Goal: Information Seeking & Learning: Learn about a topic

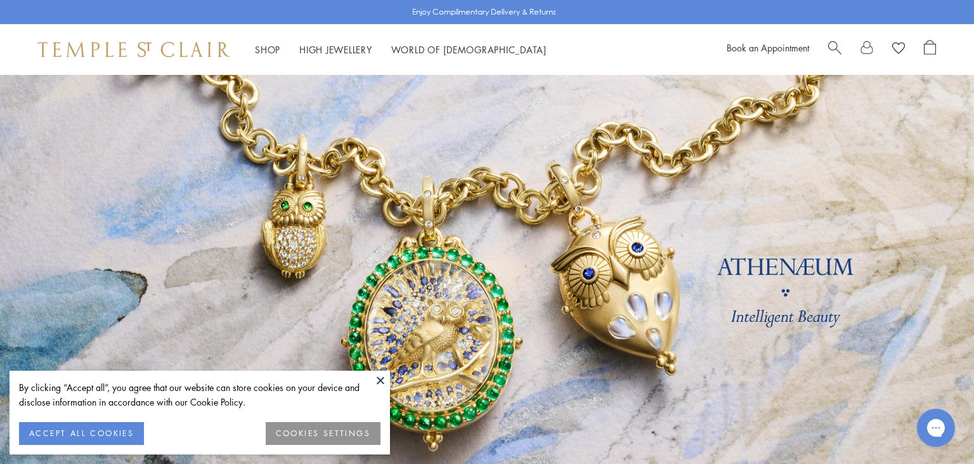
click at [380, 381] on button at bounding box center [380, 379] width 19 height 19
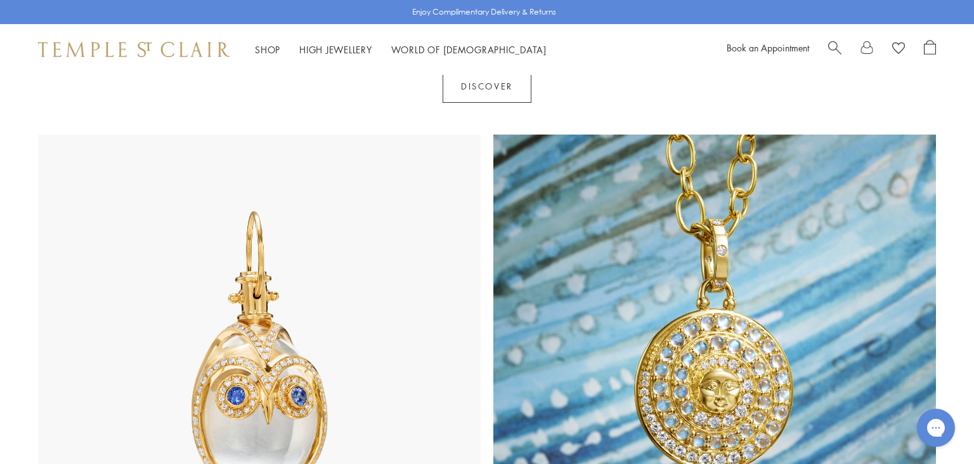
scroll to position [583, 0]
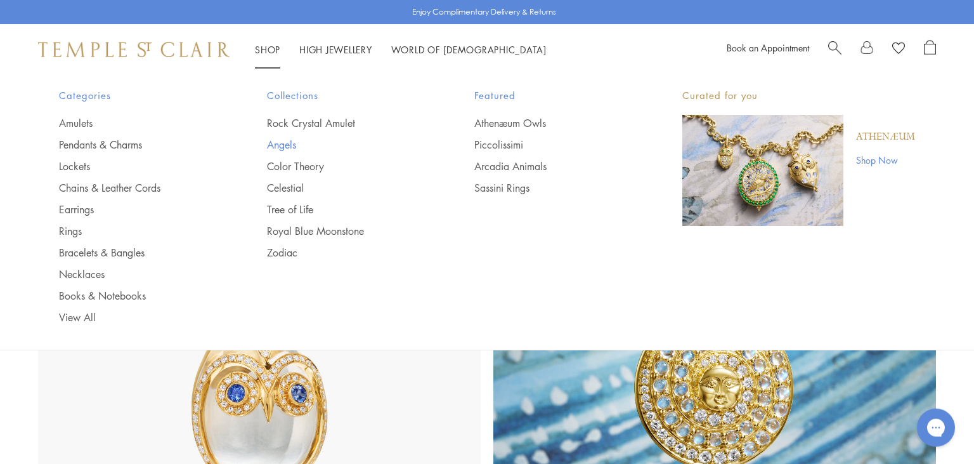
click at [276, 145] on link "Angels" at bounding box center [345, 145] width 157 height 14
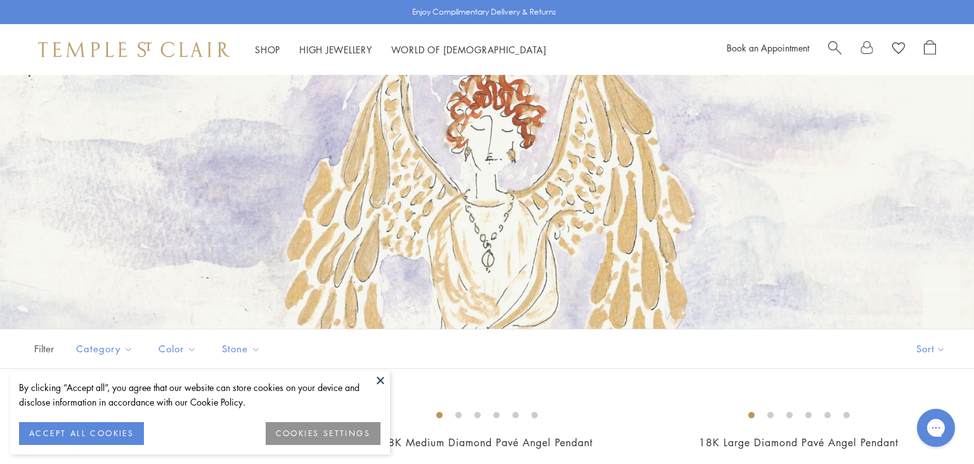
click at [379, 379] on button at bounding box center [380, 379] width 19 height 19
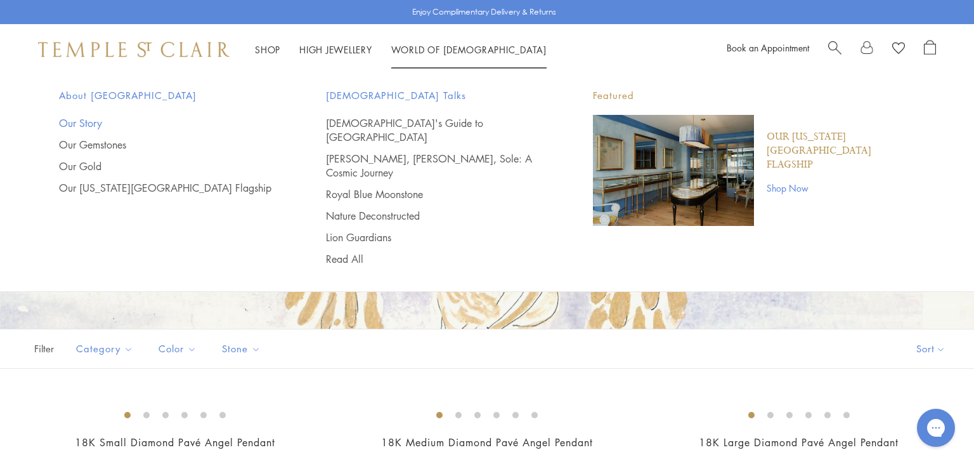
click at [84, 123] on link "Our Story" at bounding box center [167, 123] width 216 height 14
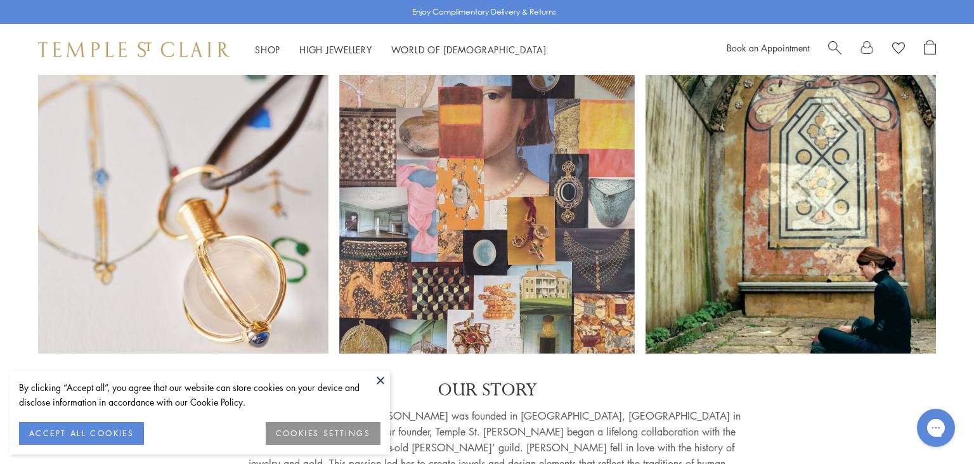
click at [380, 382] on button at bounding box center [380, 379] width 19 height 19
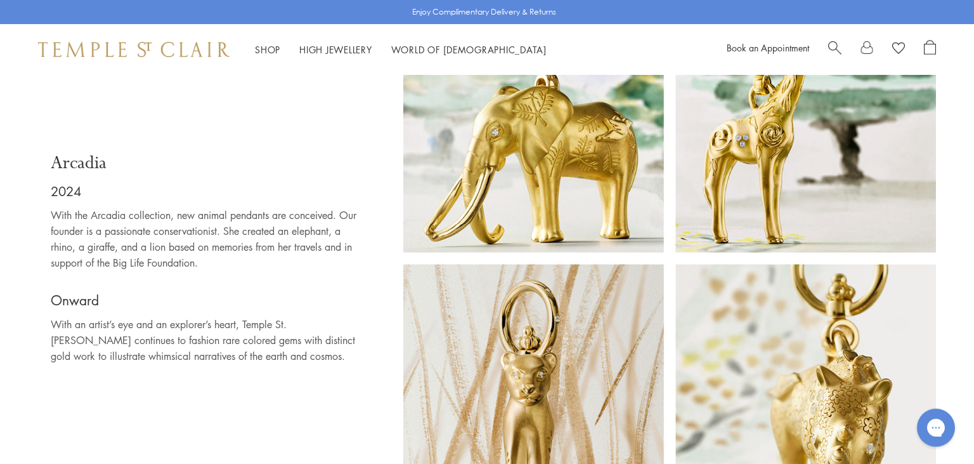
scroll to position [8161, 0]
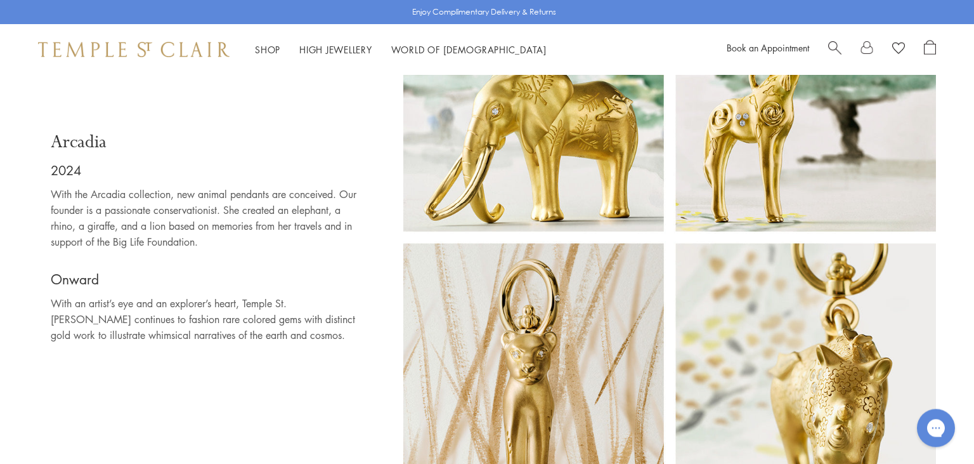
click at [315, 381] on div "Arcadia 2024 With the Arcadia collection, new animal pendants are conceived. Ou…" at bounding box center [214, 237] width 353 height 533
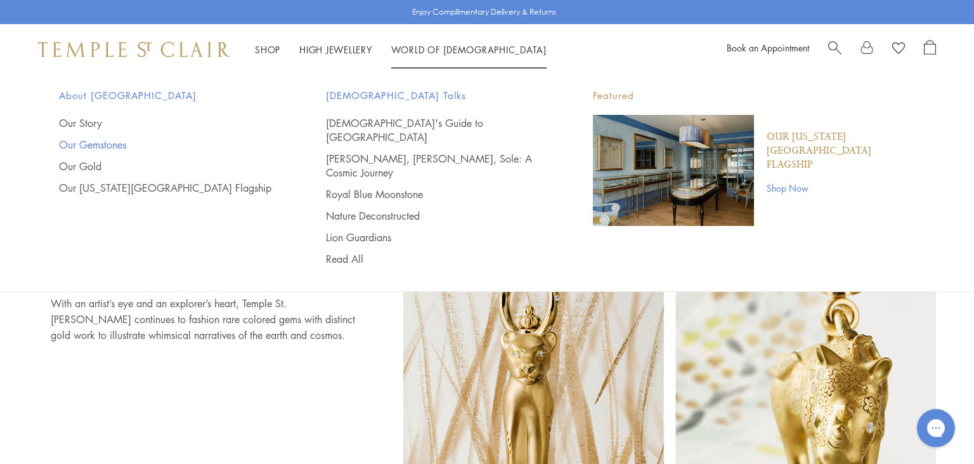
click at [114, 144] on link "Our Gemstones" at bounding box center [167, 145] width 216 height 14
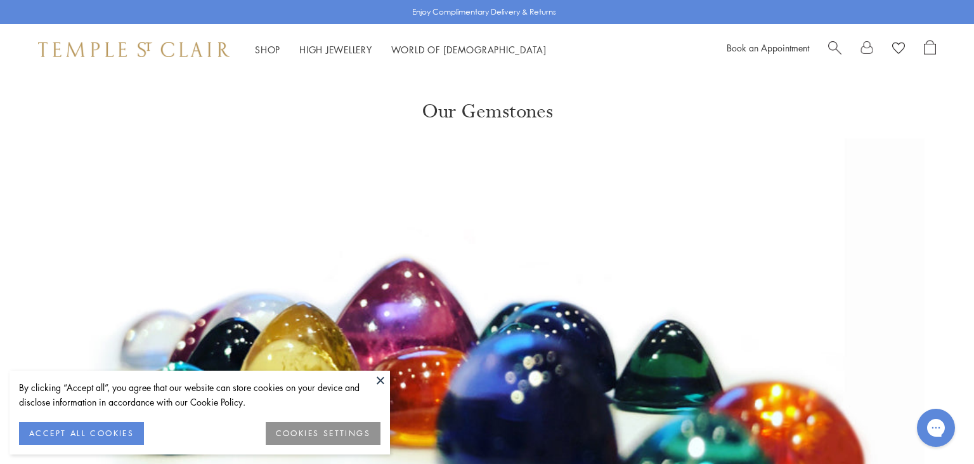
click at [377, 379] on button at bounding box center [380, 379] width 19 height 19
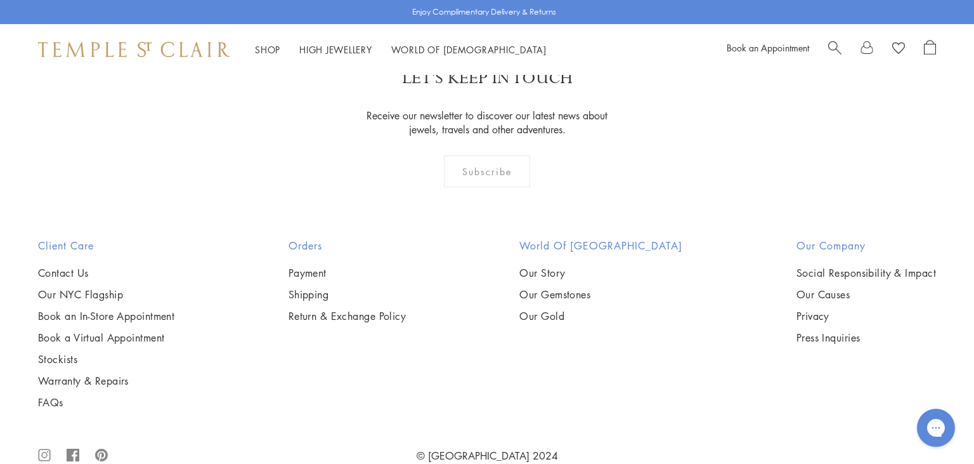
scroll to position [16992, 0]
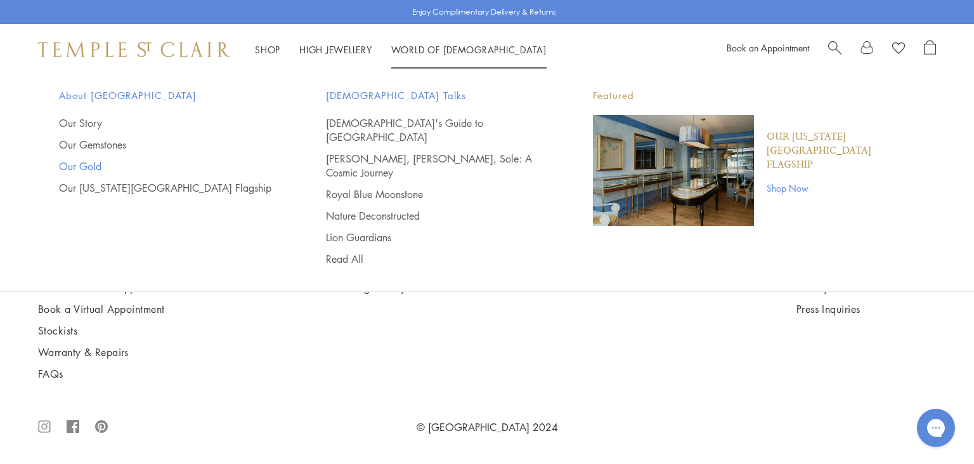
click at [85, 166] on link "Our Gold" at bounding box center [167, 166] width 216 height 14
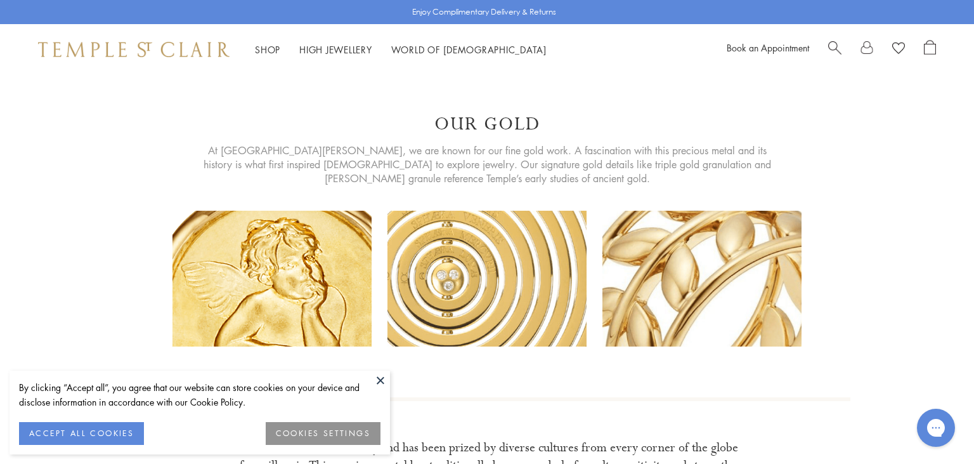
click at [382, 379] on button at bounding box center [380, 379] width 19 height 19
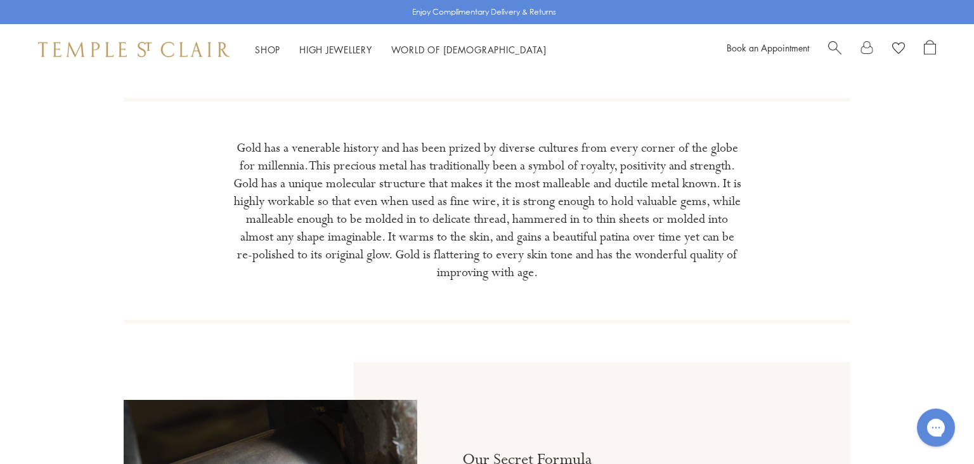
scroll to position [356, 0]
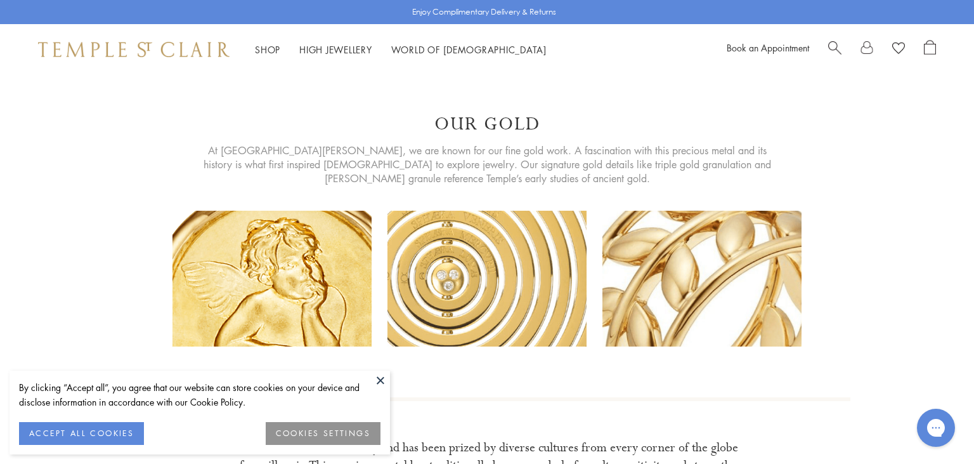
click at [379, 382] on button at bounding box center [380, 379] width 19 height 19
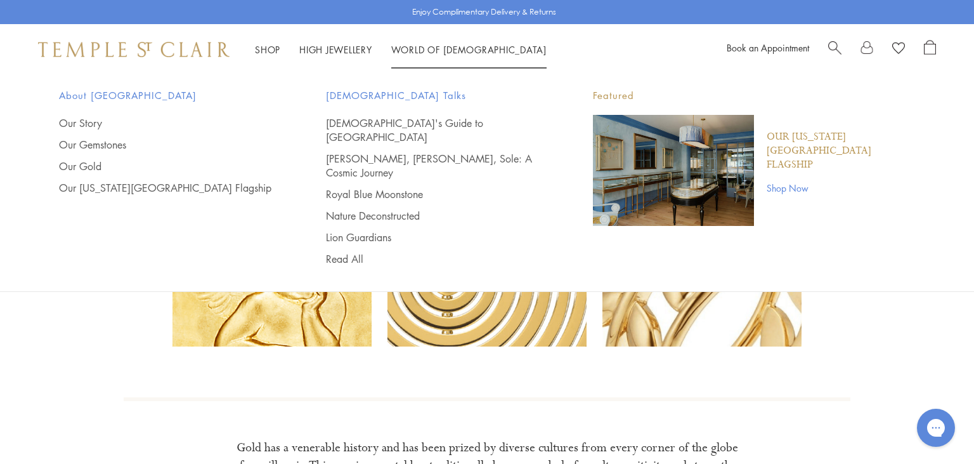
click at [347, 238] on div "About Temple St. Clair Our Story Our Gemstones Our Gold Our New York City Flags…" at bounding box center [487, 177] width 920 height 204
click at [349, 252] on link "Read All" at bounding box center [434, 259] width 216 height 14
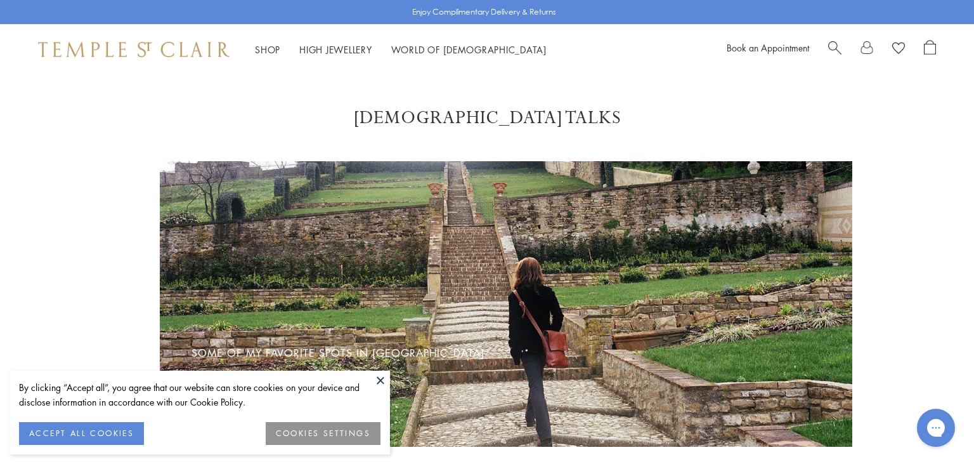
click at [382, 382] on button at bounding box center [380, 379] width 19 height 19
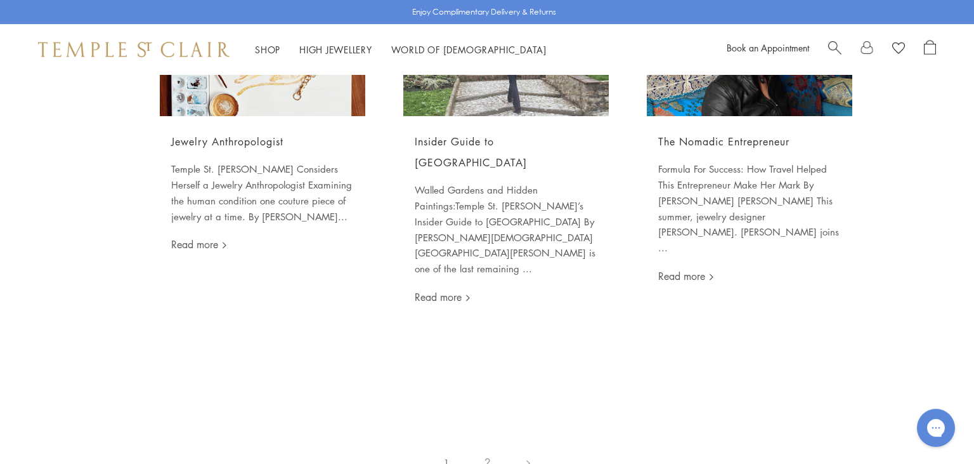
scroll to position [1579, 0]
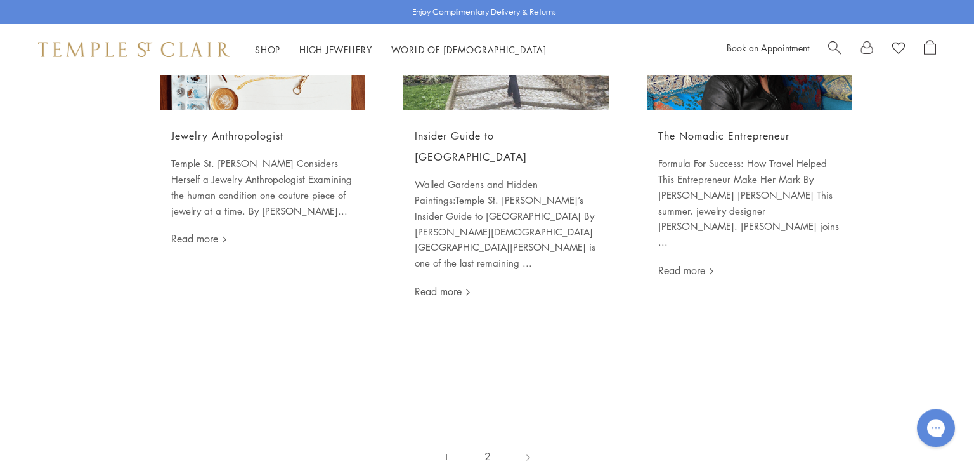
click at [488, 439] on link "2" at bounding box center [488, 456] width 42 height 35
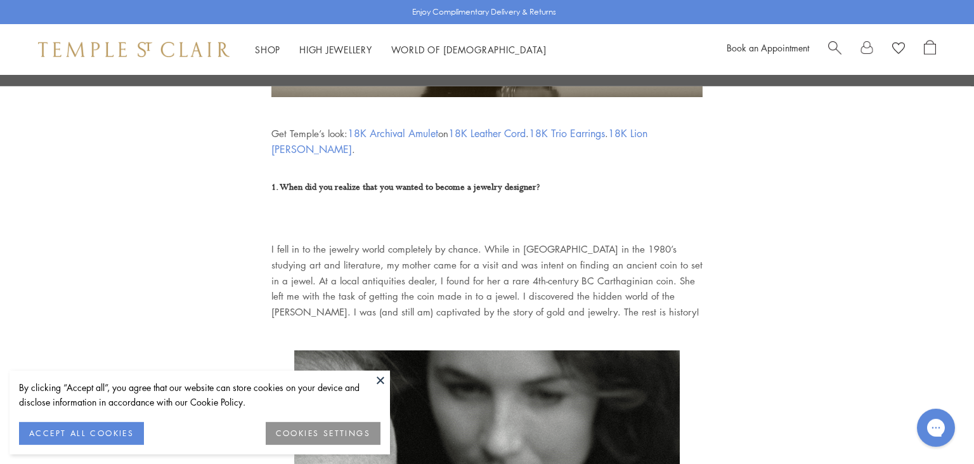
scroll to position [315, 0]
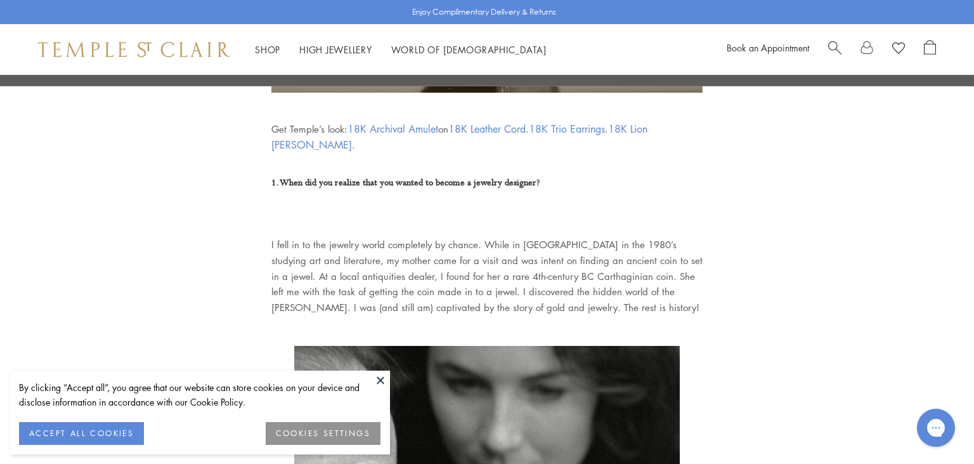
click at [379, 377] on button at bounding box center [380, 379] width 19 height 19
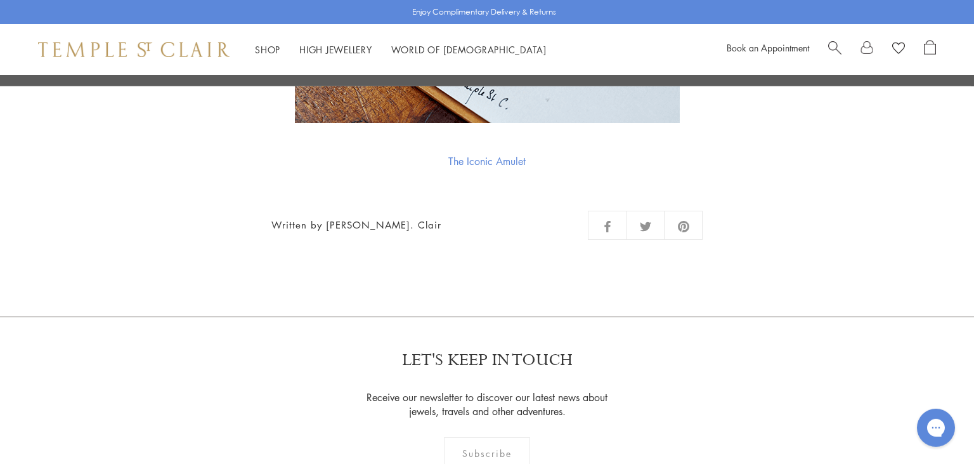
scroll to position [6527, 0]
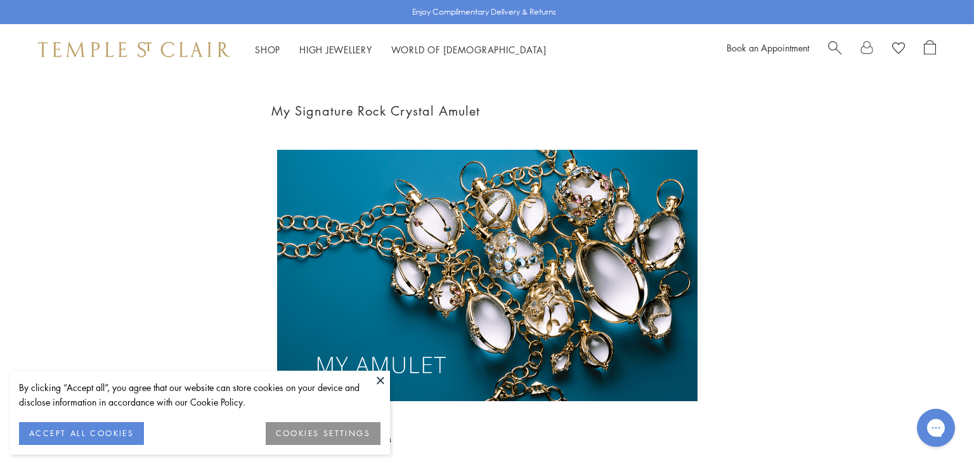
click at [381, 382] on button at bounding box center [380, 379] width 19 height 19
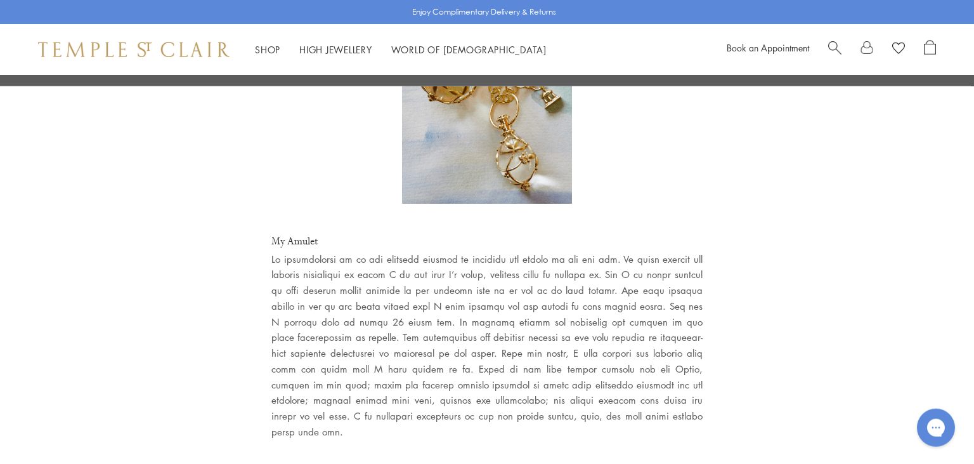
scroll to position [2391, 0]
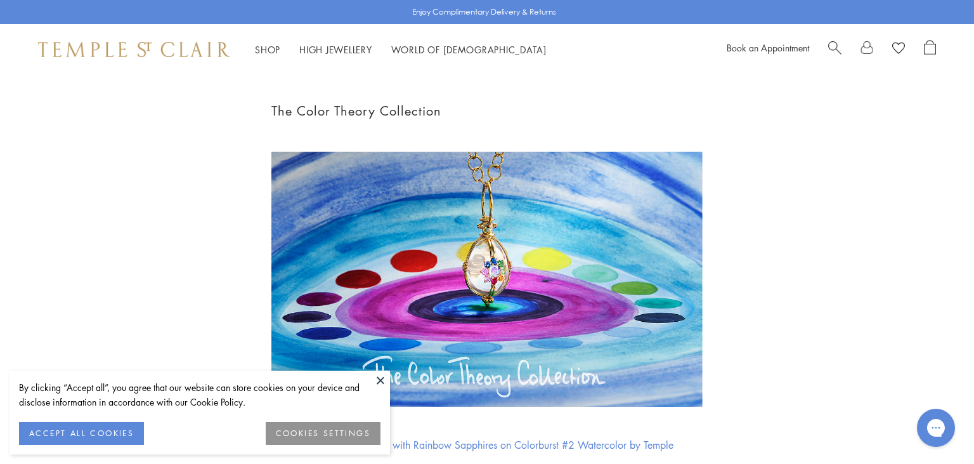
click at [382, 381] on button at bounding box center [380, 379] width 19 height 19
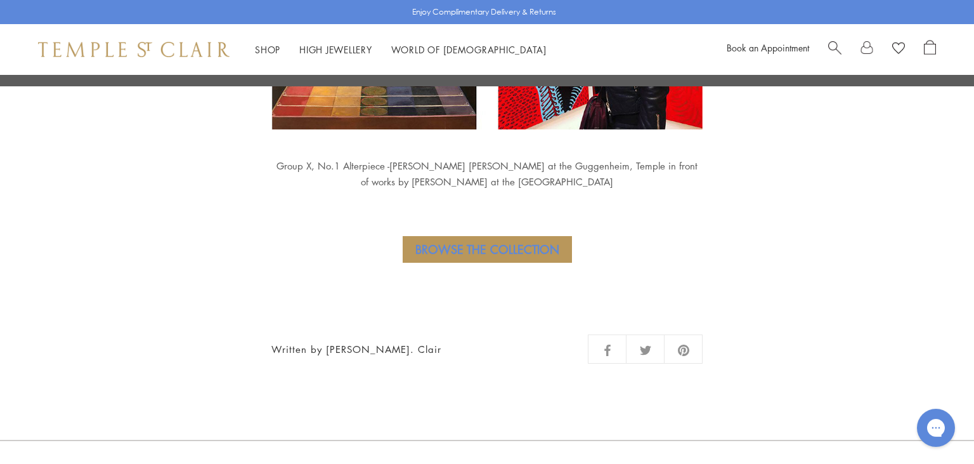
scroll to position [2595, 0]
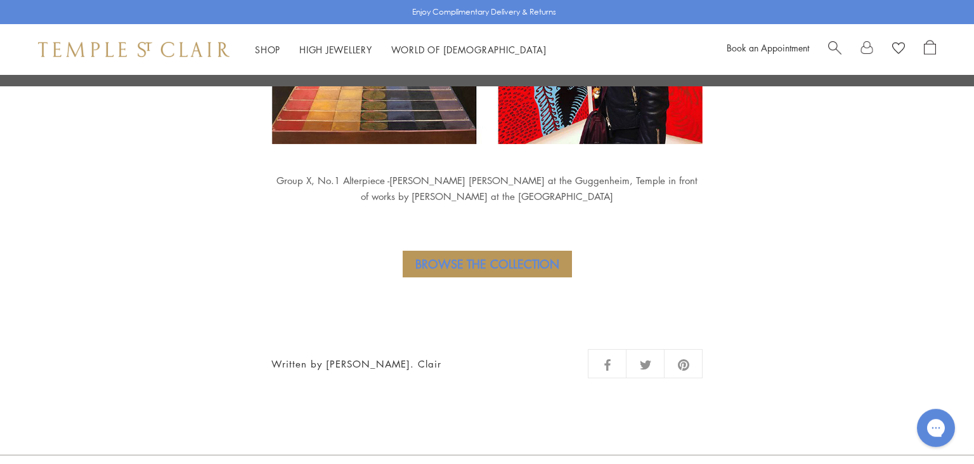
click at [504, 251] on link "Browse the Collection" at bounding box center [487, 264] width 169 height 27
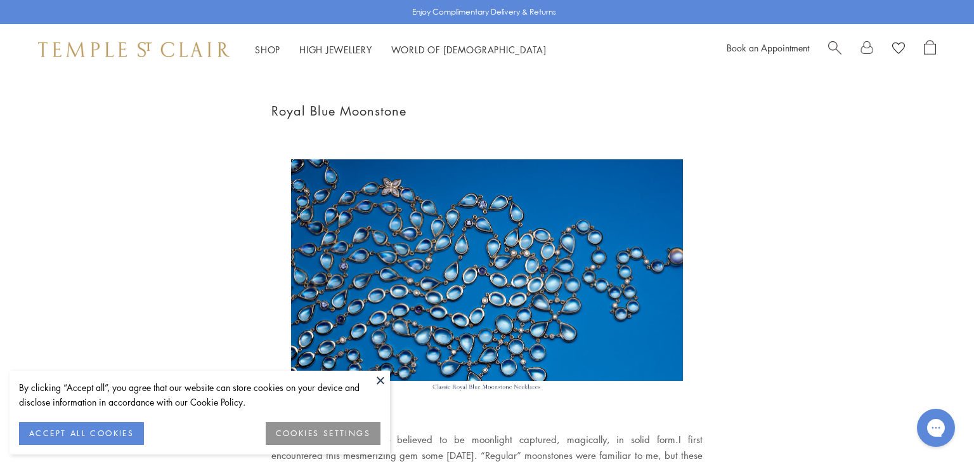
click at [381, 374] on button at bounding box center [380, 379] width 19 height 19
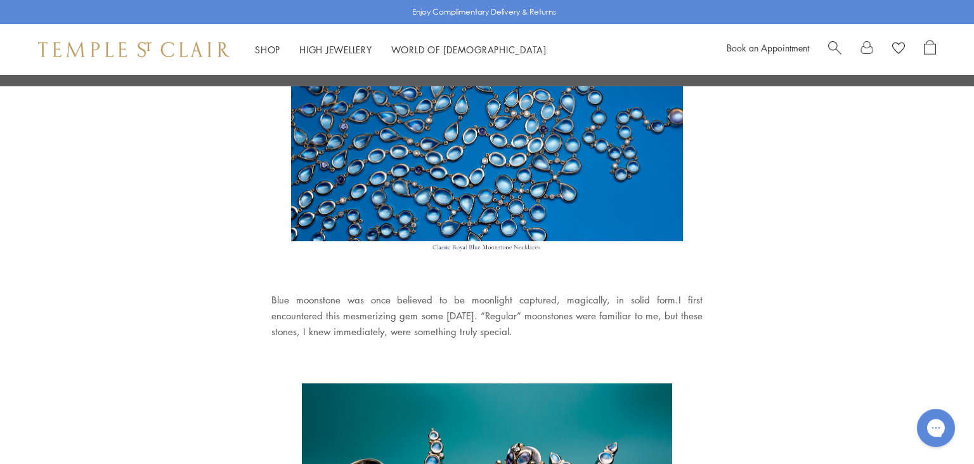
scroll to position [140, 0]
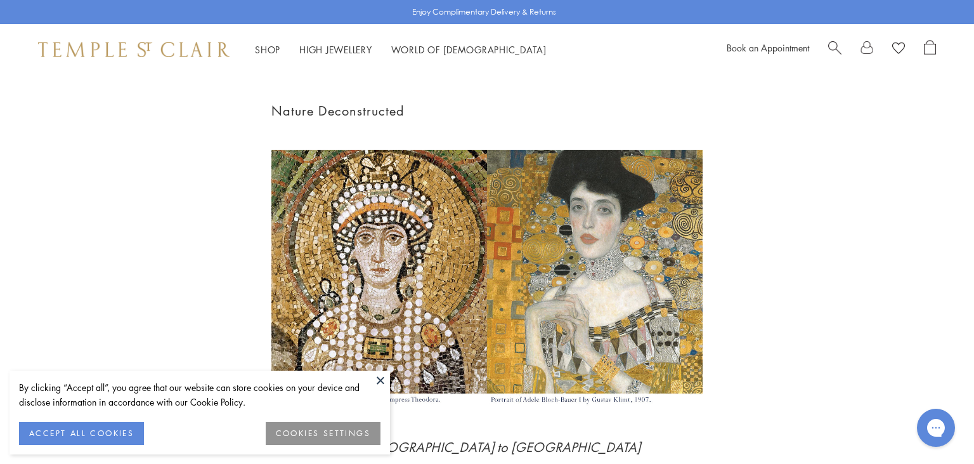
click at [379, 379] on button at bounding box center [380, 379] width 19 height 19
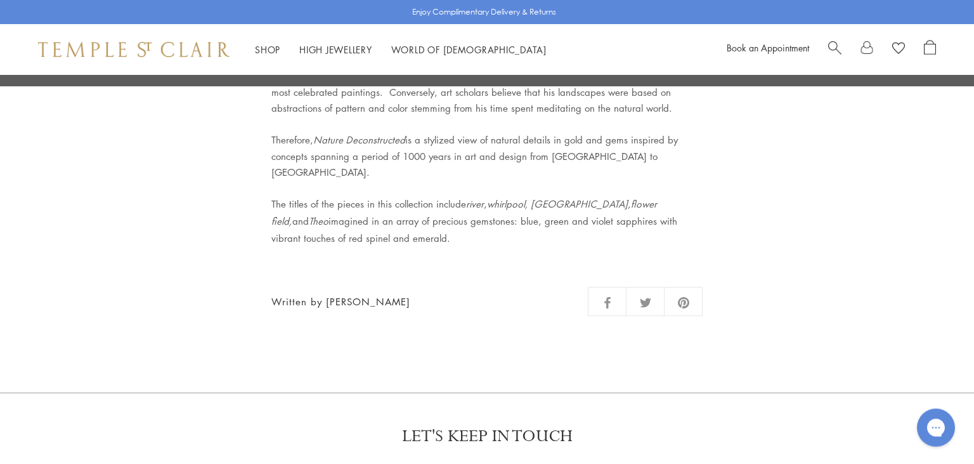
scroll to position [1603, 0]
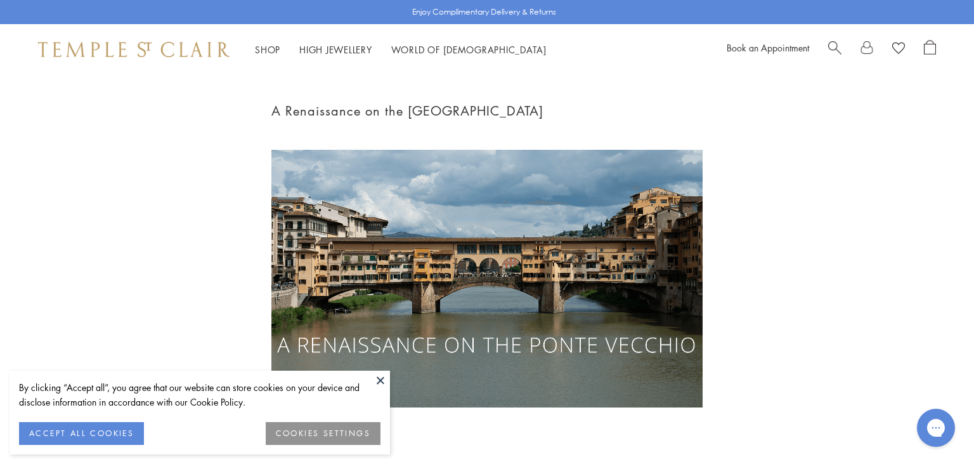
click at [381, 379] on button at bounding box center [380, 379] width 19 height 19
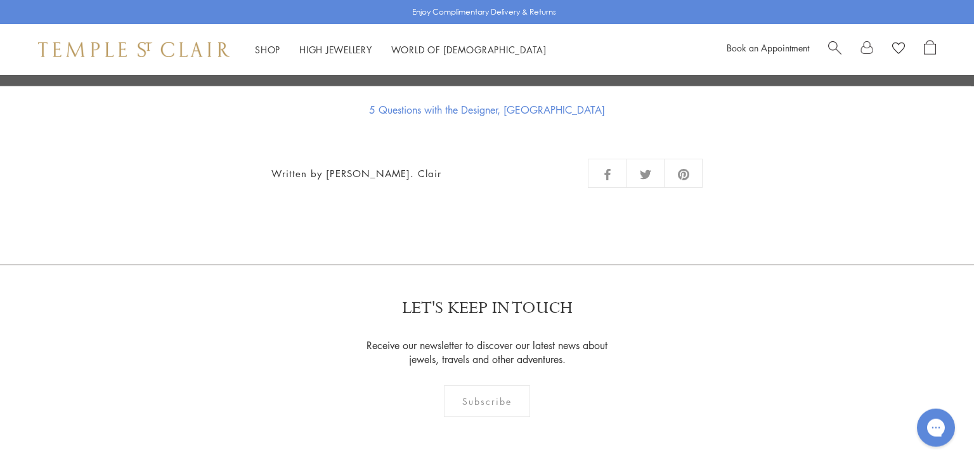
scroll to position [2603, 0]
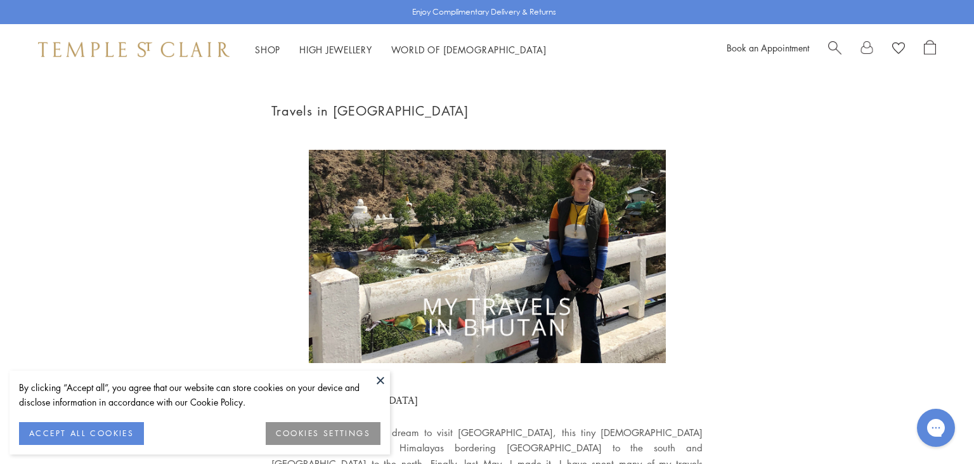
click at [382, 377] on button at bounding box center [380, 379] width 19 height 19
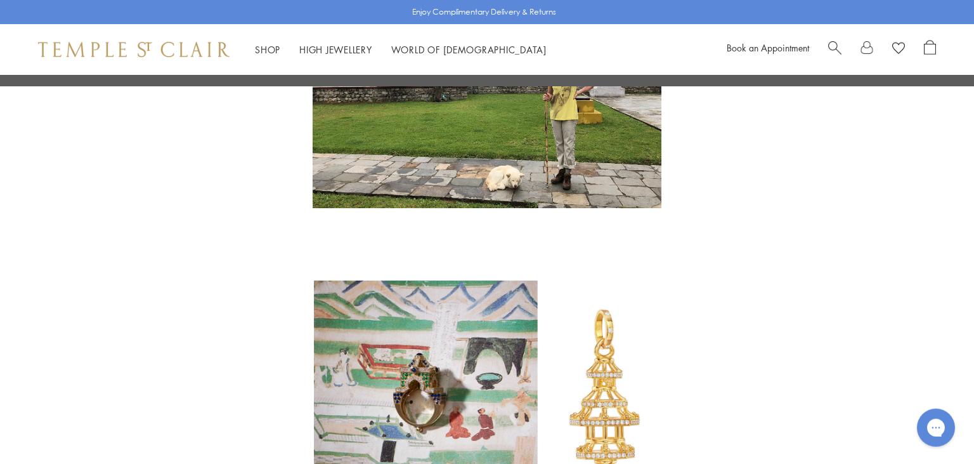
scroll to position [3610, 0]
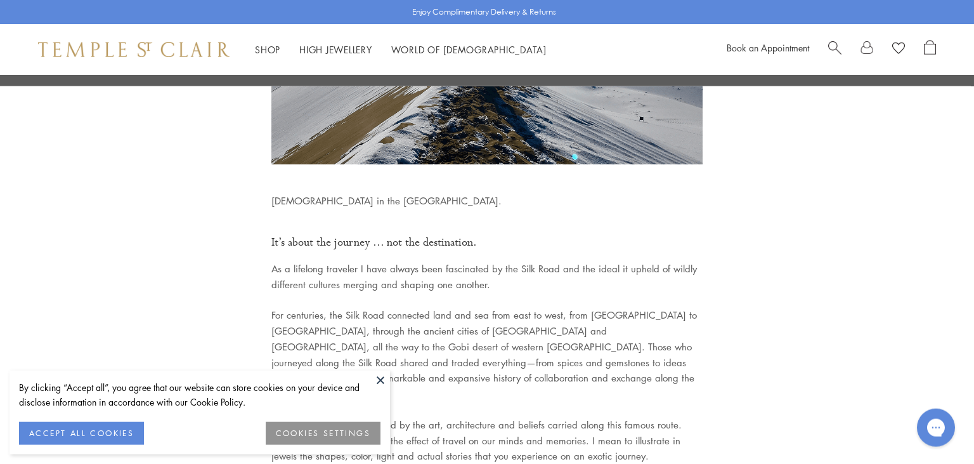
scroll to position [247, 0]
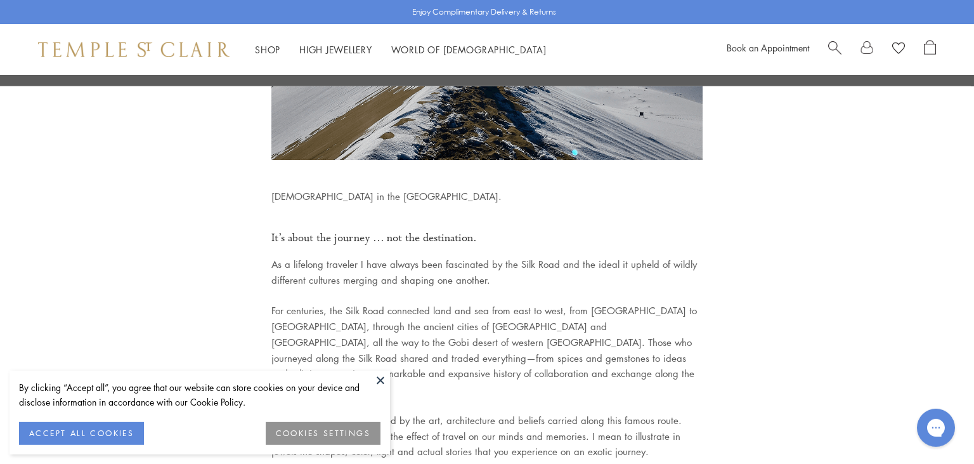
click at [379, 385] on button at bounding box center [380, 379] width 19 height 19
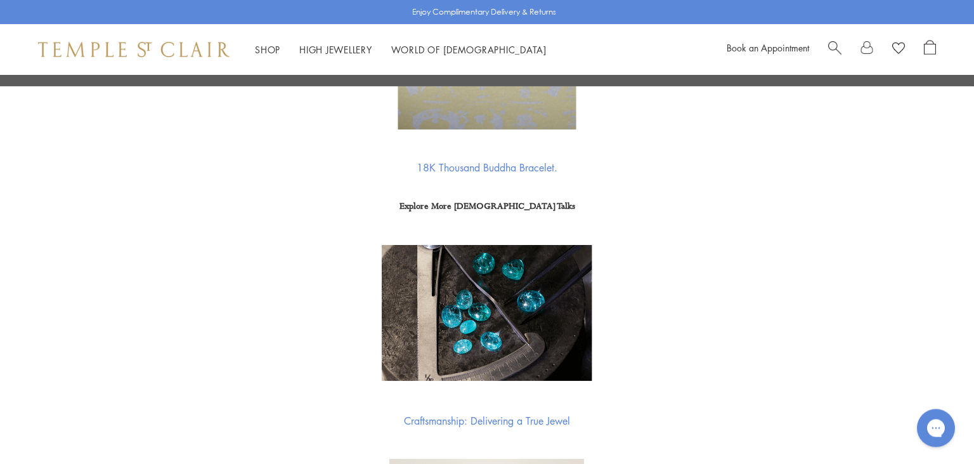
scroll to position [4318, 0]
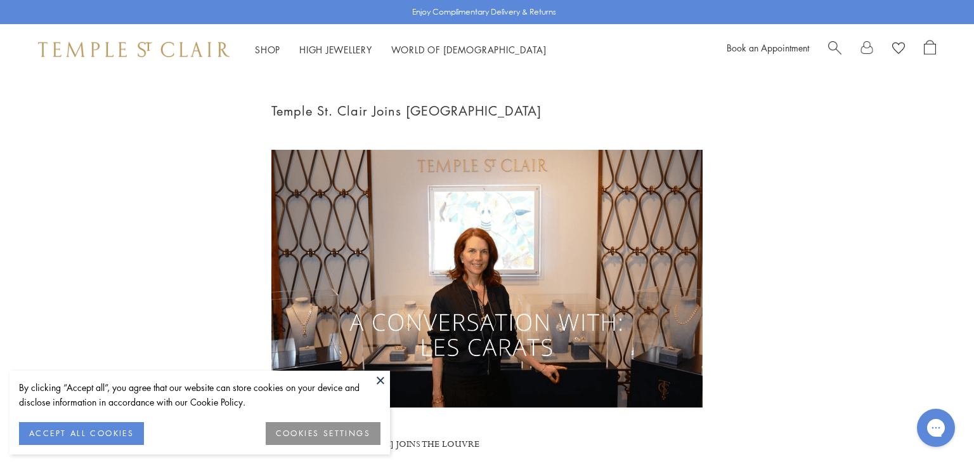
click at [381, 372] on button at bounding box center [380, 379] width 19 height 19
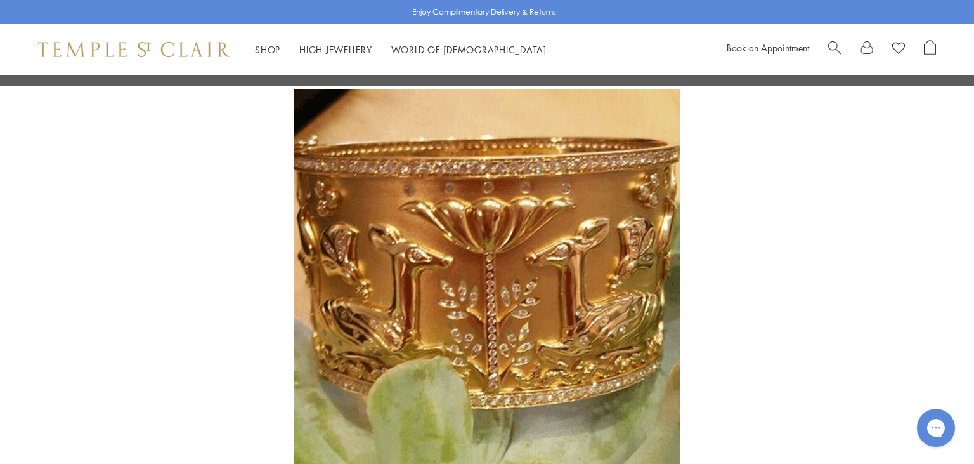
scroll to position [1757, 0]
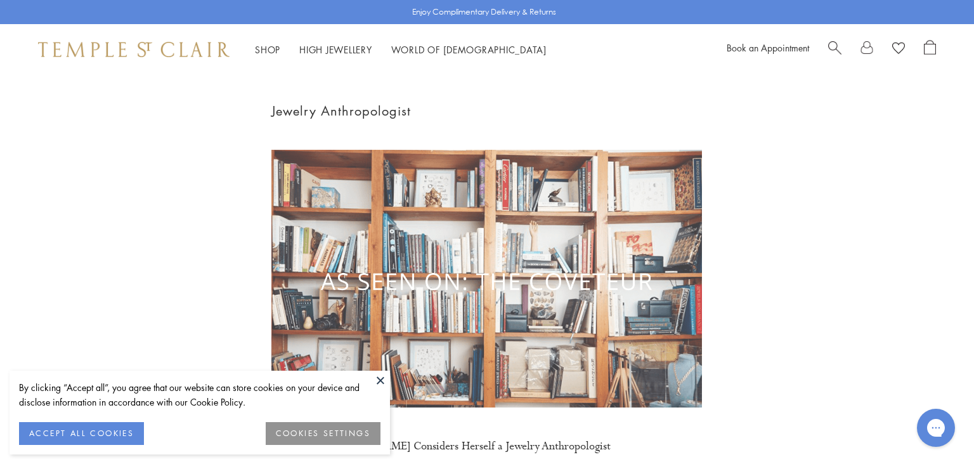
click at [379, 379] on button at bounding box center [380, 379] width 19 height 19
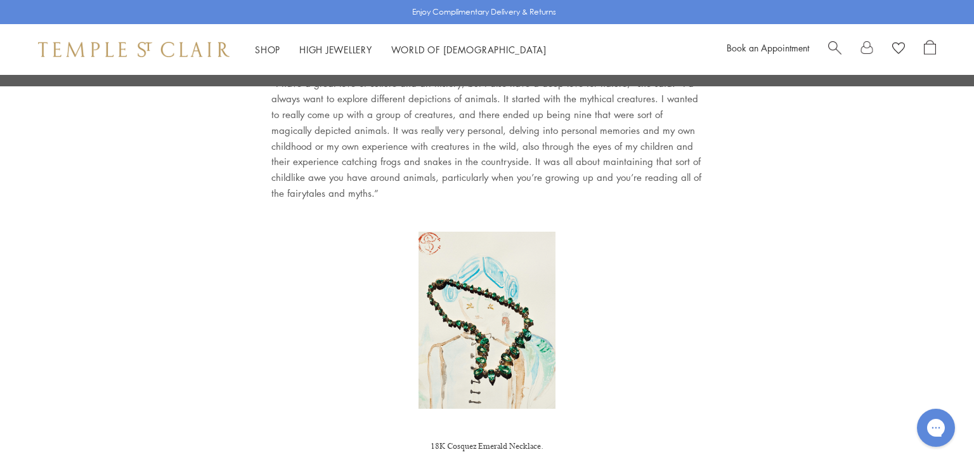
scroll to position [2786, 0]
click at [492, 297] on img at bounding box center [487, 320] width 137 height 178
click at [495, 289] on img at bounding box center [487, 320] width 137 height 178
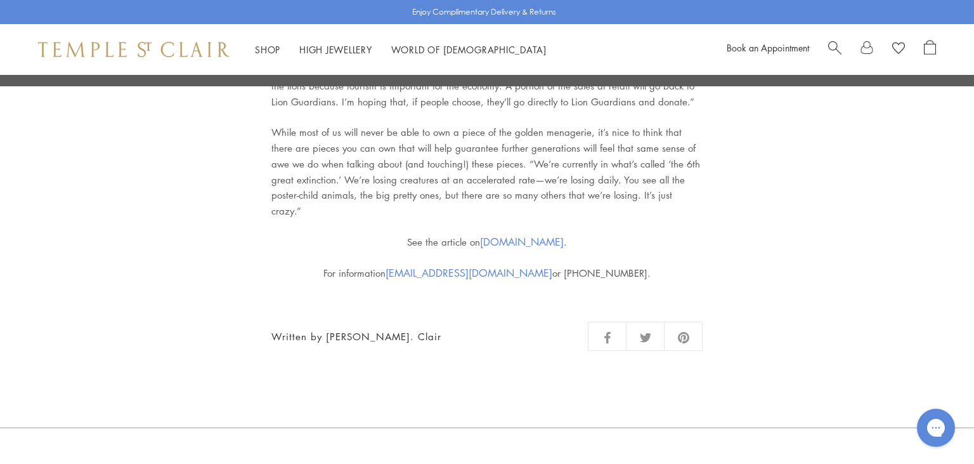
scroll to position [3578, 0]
click at [524, 233] on link "coveteur.com" at bounding box center [522, 240] width 84 height 14
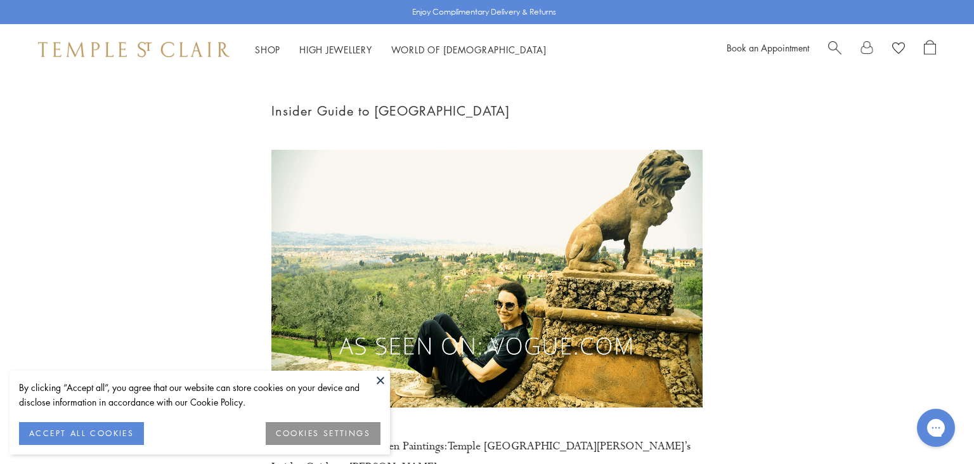
click at [380, 375] on button at bounding box center [380, 379] width 19 height 19
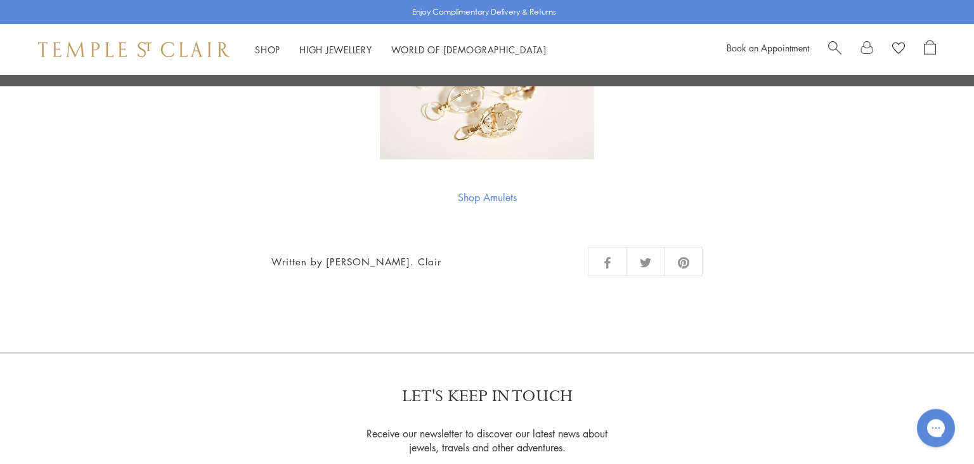
scroll to position [6580, 0]
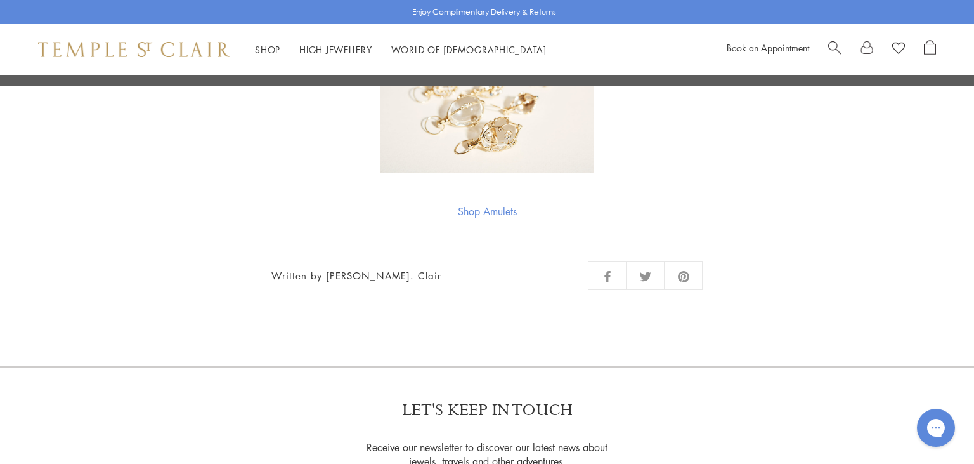
click at [835, 44] on span "Search" at bounding box center [834, 46] width 13 height 13
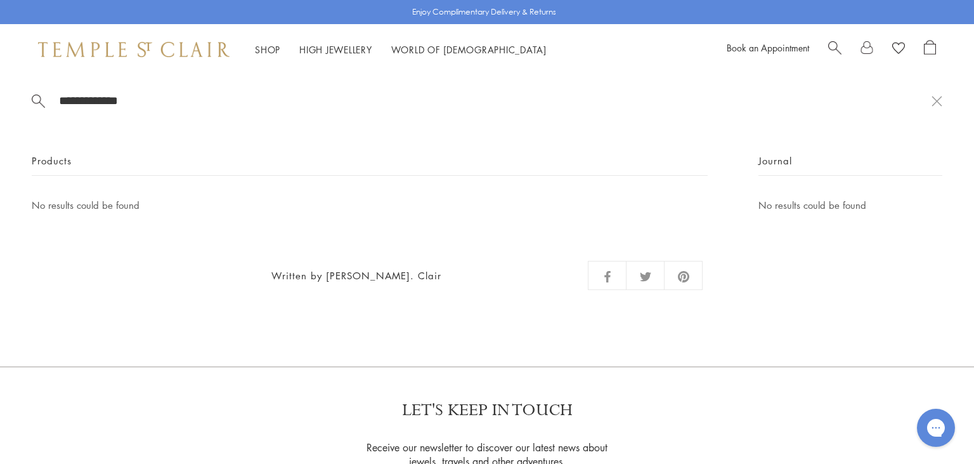
type input "**********"
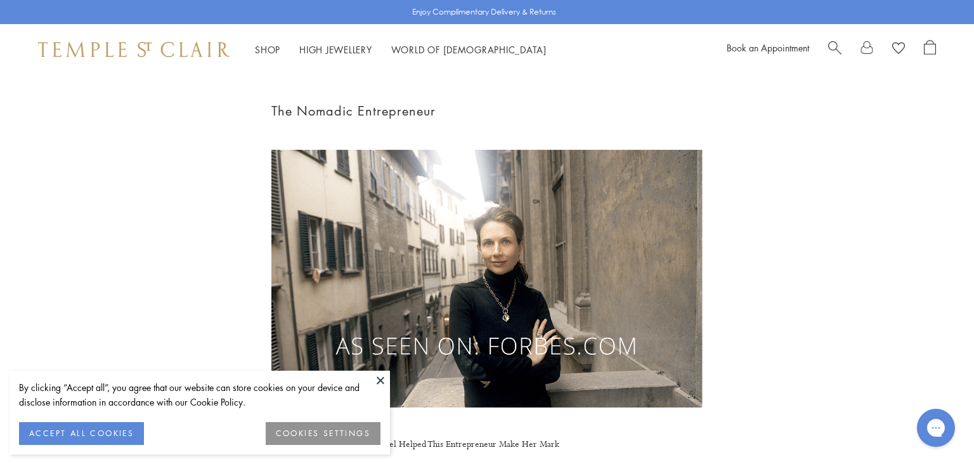
click at [379, 380] on button at bounding box center [380, 379] width 19 height 19
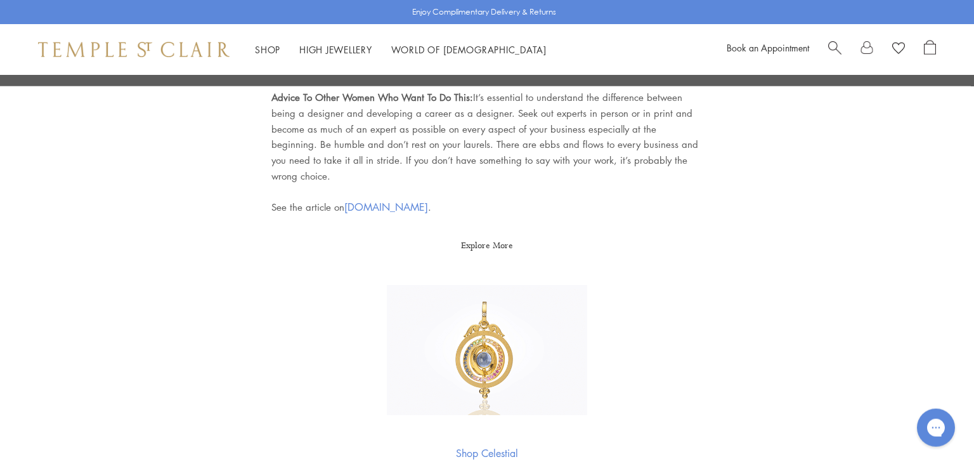
scroll to position [4348, 0]
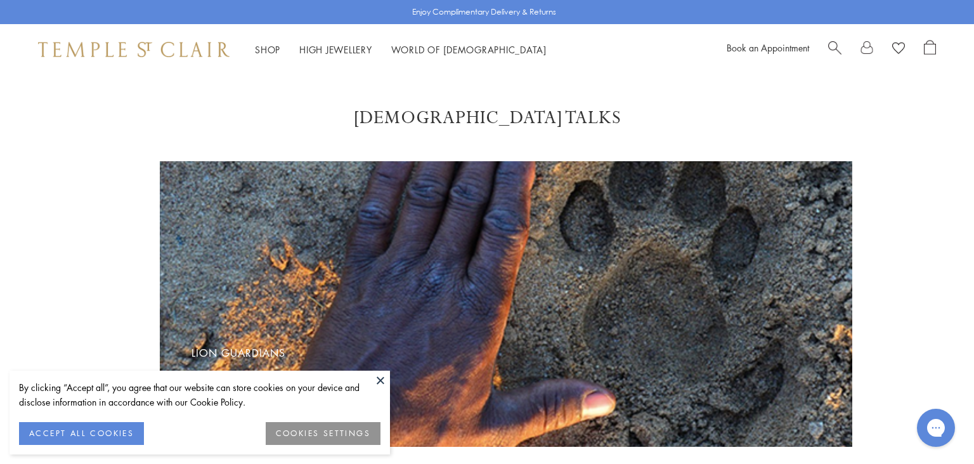
click at [382, 383] on button at bounding box center [380, 379] width 19 height 19
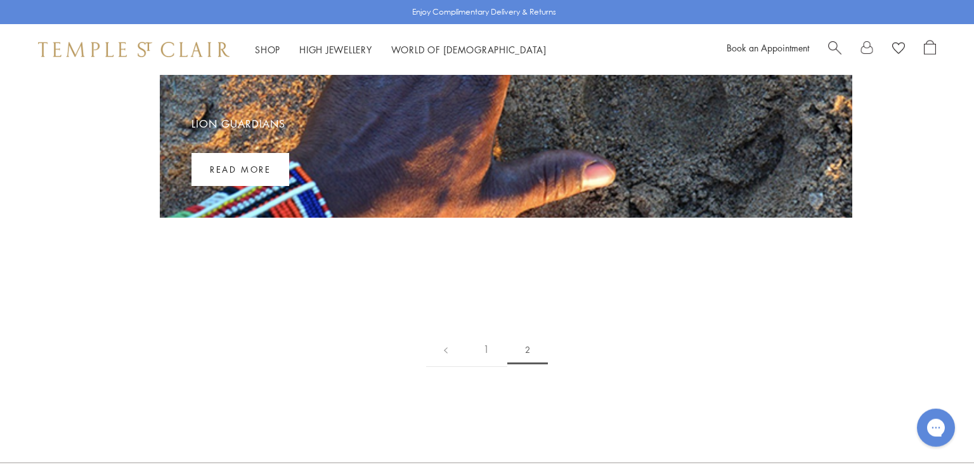
scroll to position [230, 0]
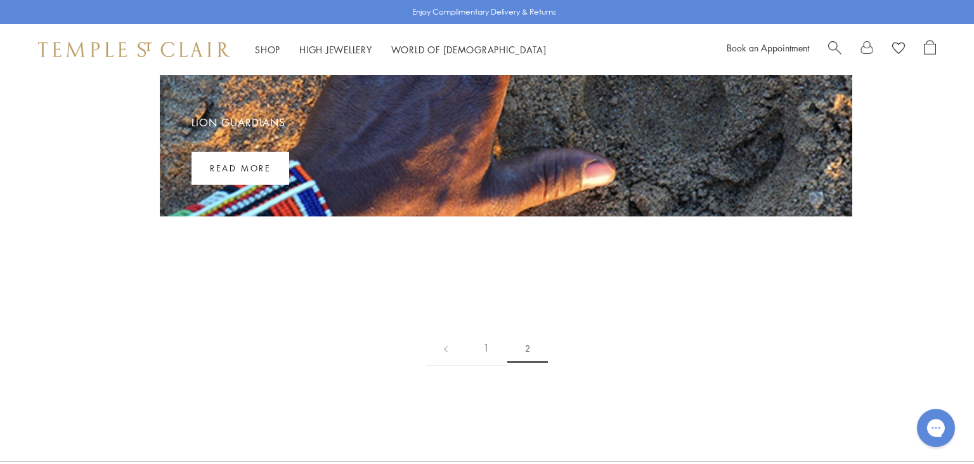
click at [429, 140] on header "Lion Guardians Read more" at bounding box center [506, 147] width 629 height 75
click at [232, 166] on link "Read more" at bounding box center [241, 168] width 98 height 33
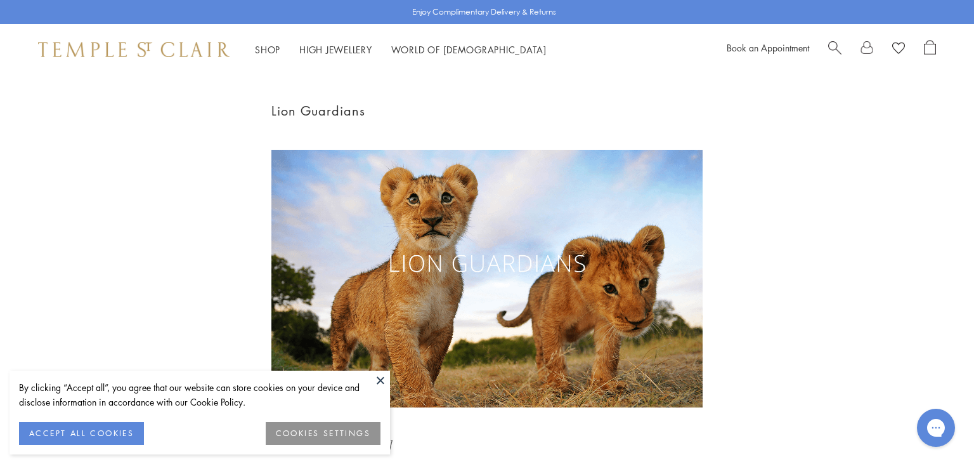
click at [379, 377] on button at bounding box center [380, 379] width 19 height 19
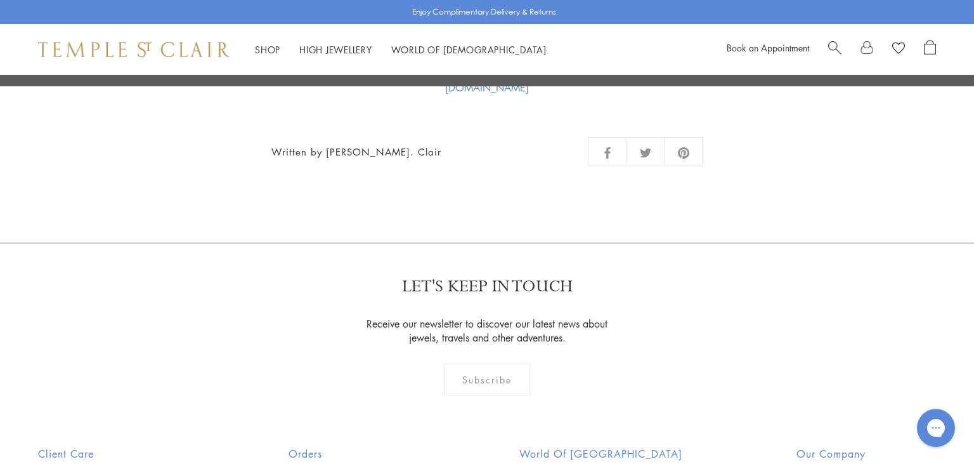
scroll to position [3056, 0]
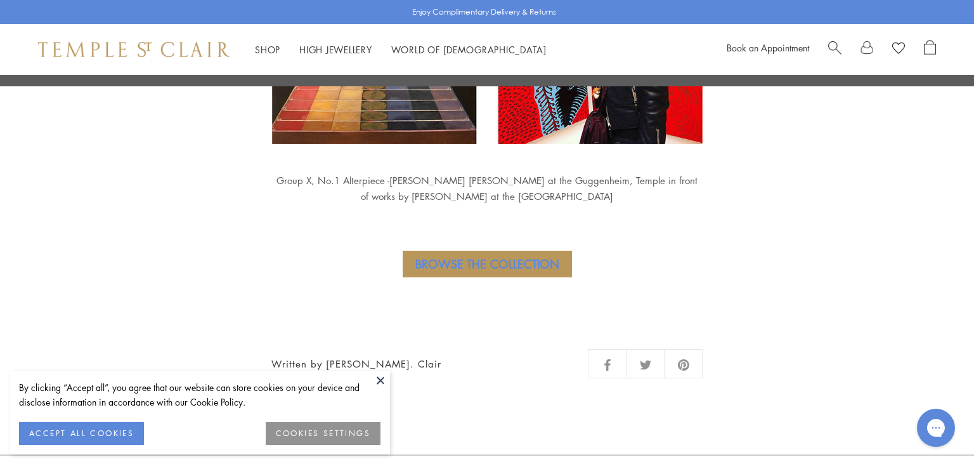
click at [381, 376] on button at bounding box center [380, 379] width 19 height 19
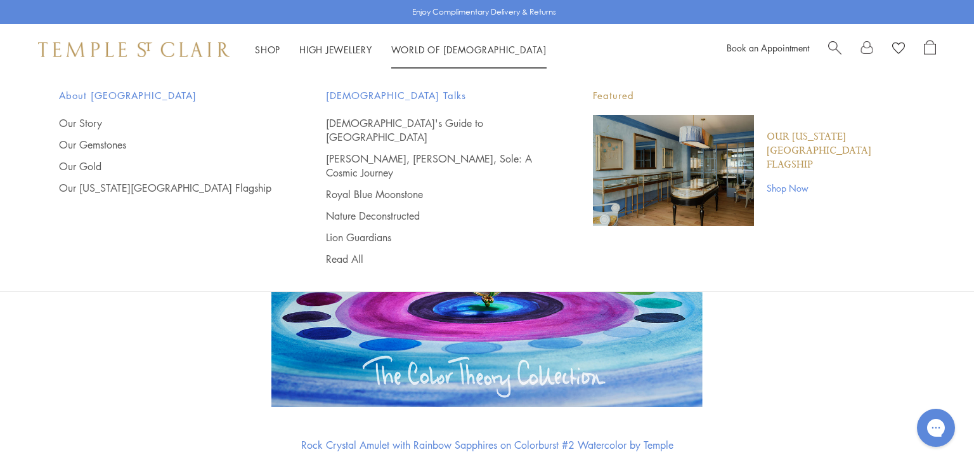
click at [682, 179] on img "Main navigation" at bounding box center [673, 170] width 161 height 111
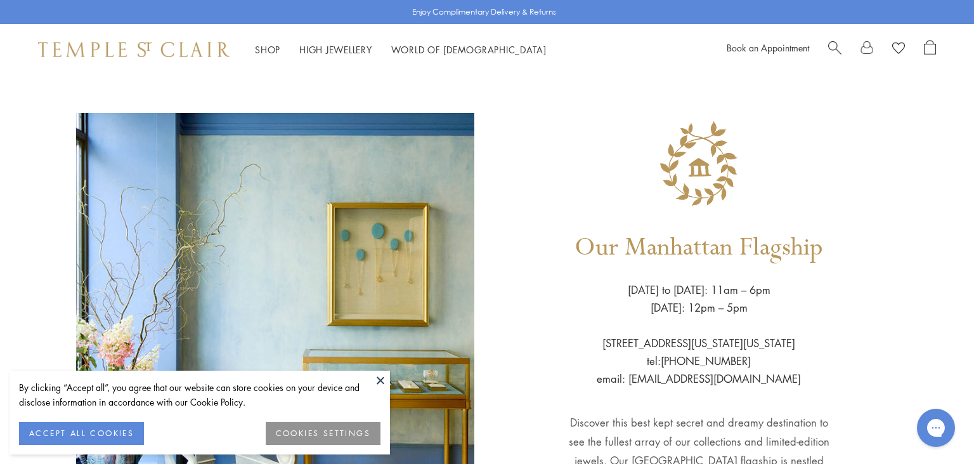
click at [382, 381] on button at bounding box center [380, 379] width 19 height 19
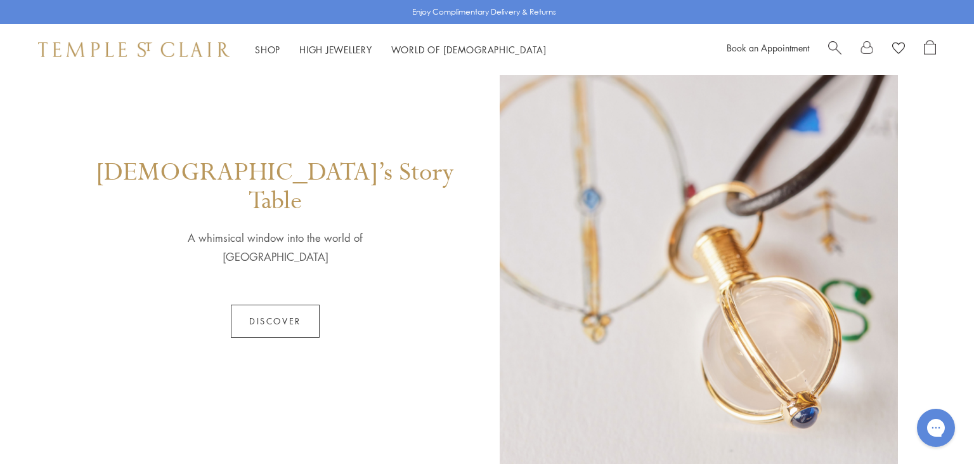
scroll to position [639, 0]
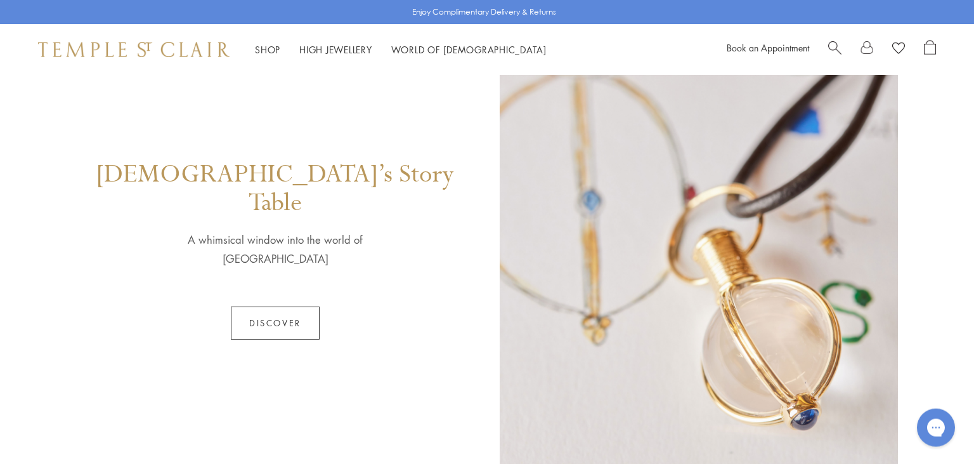
click at [282, 306] on link "Discover" at bounding box center [275, 322] width 89 height 33
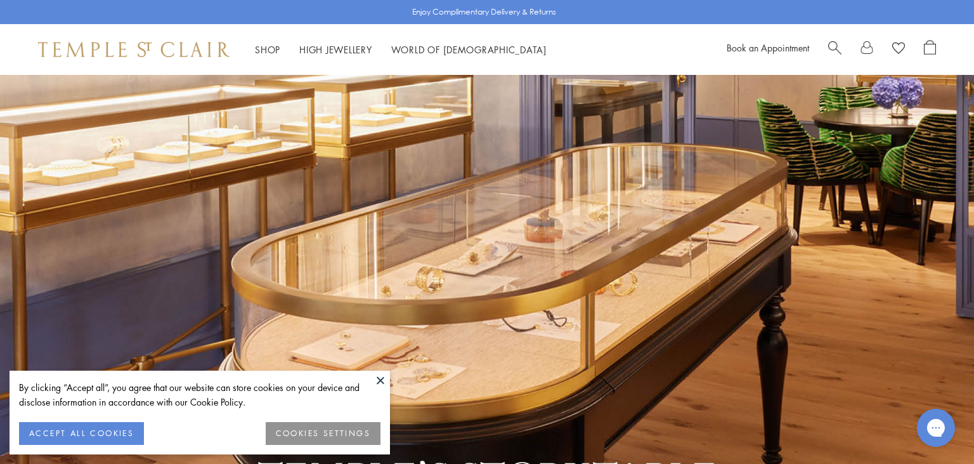
click at [379, 382] on button at bounding box center [380, 379] width 19 height 19
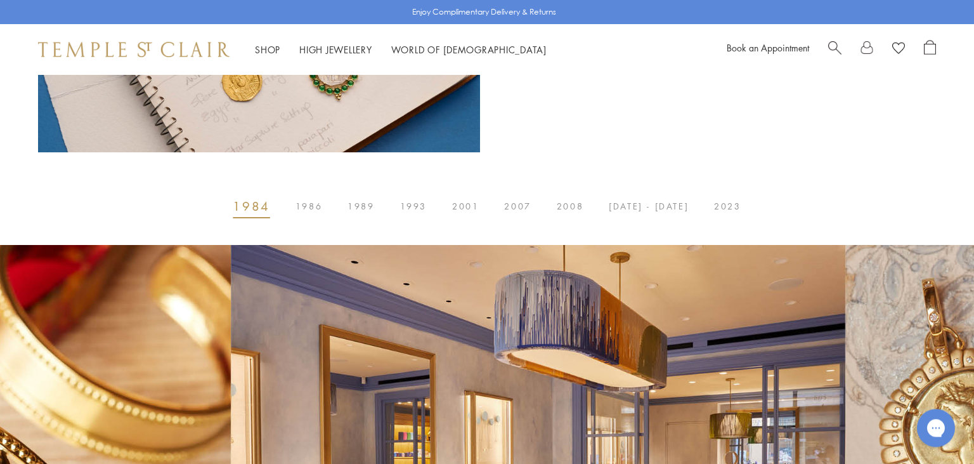
scroll to position [711, 0]
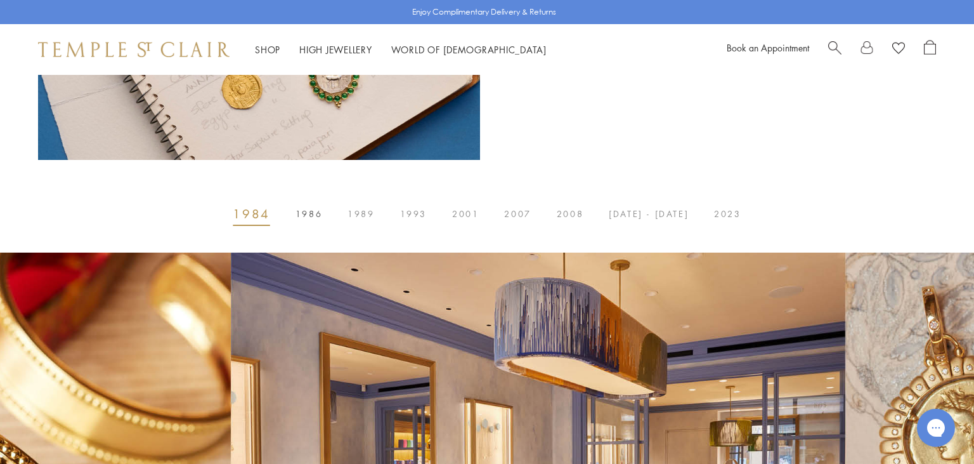
click at [303, 209] on button "1986" at bounding box center [309, 213] width 52 height 25
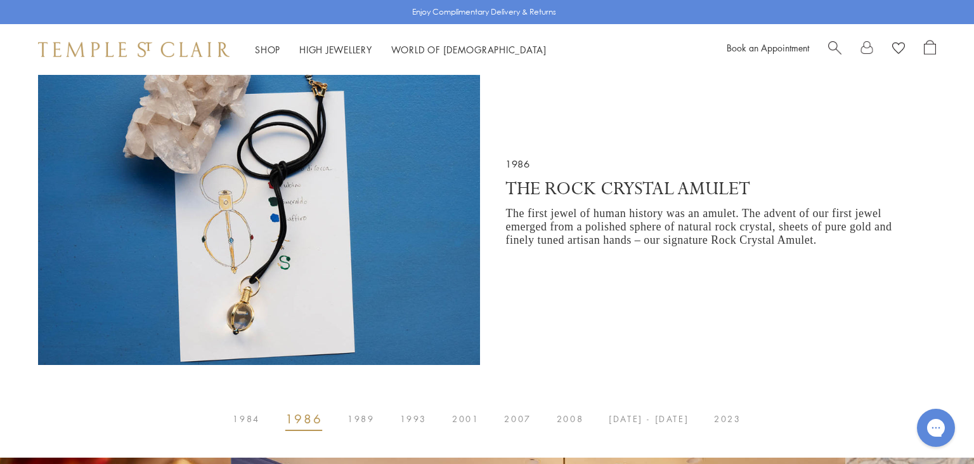
scroll to position [538, 0]
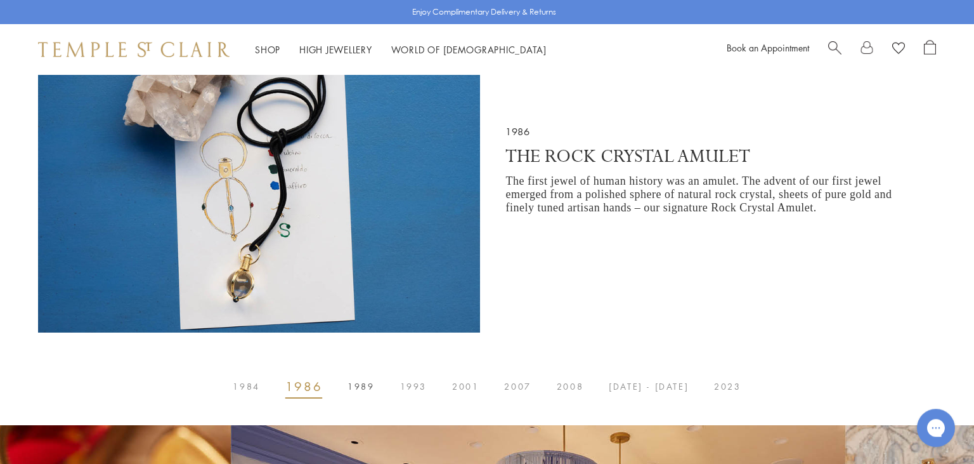
click at [369, 386] on span "1989" at bounding box center [361, 386] width 27 height 0
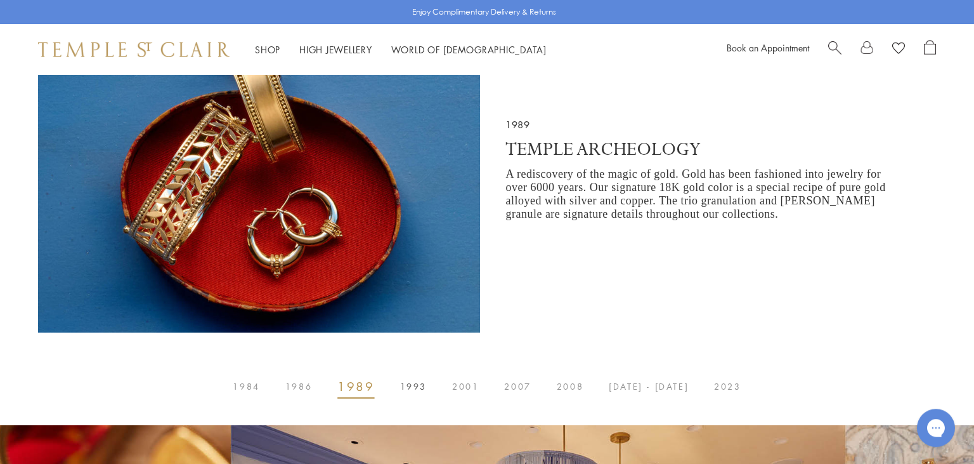
click at [429, 393] on button "1993" at bounding box center [414, 386] width 52 height 25
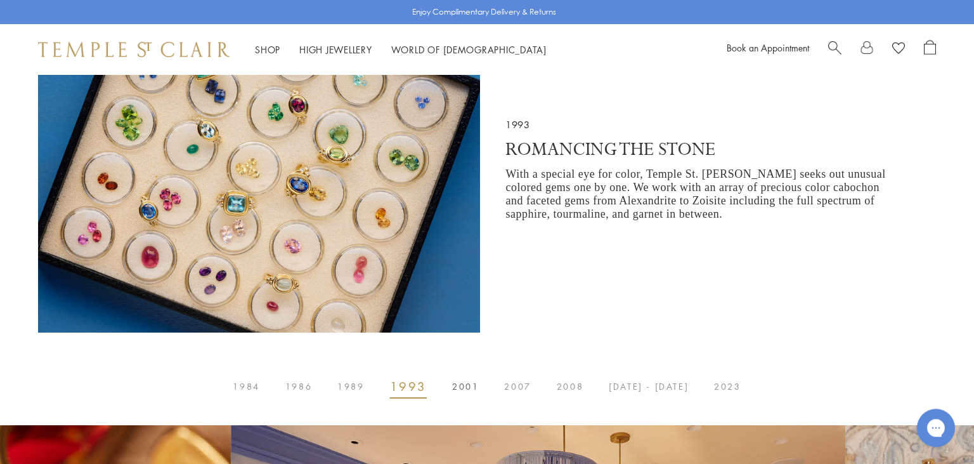
click at [459, 387] on button "2001" at bounding box center [466, 386] width 52 height 25
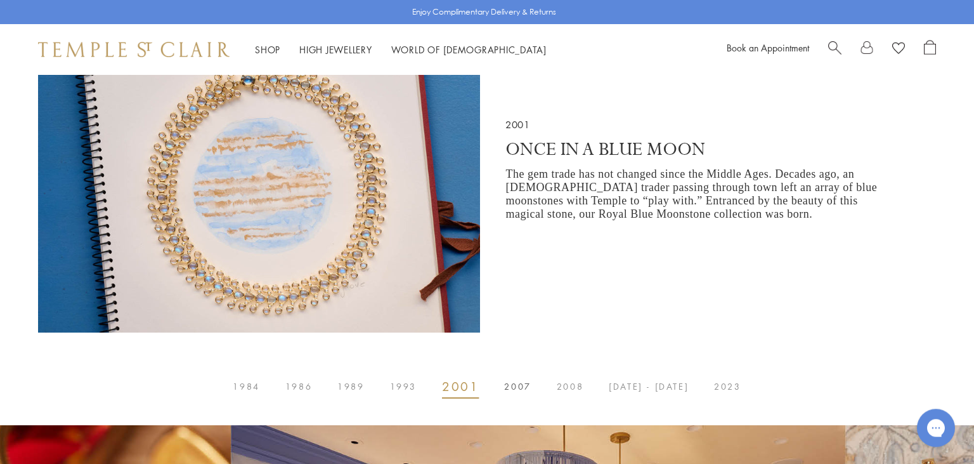
click at [528, 386] on span "2007" at bounding box center [517, 386] width 27 height 0
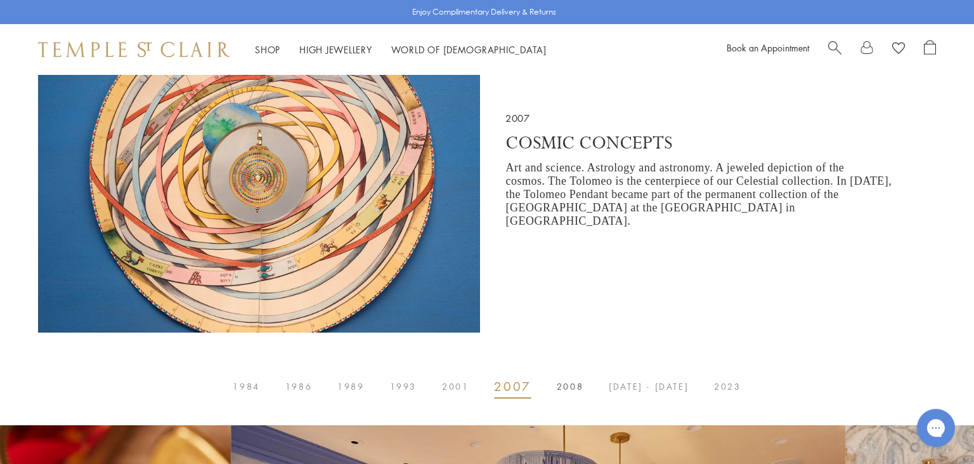
click at [590, 386] on button "2008" at bounding box center [570, 386] width 52 height 25
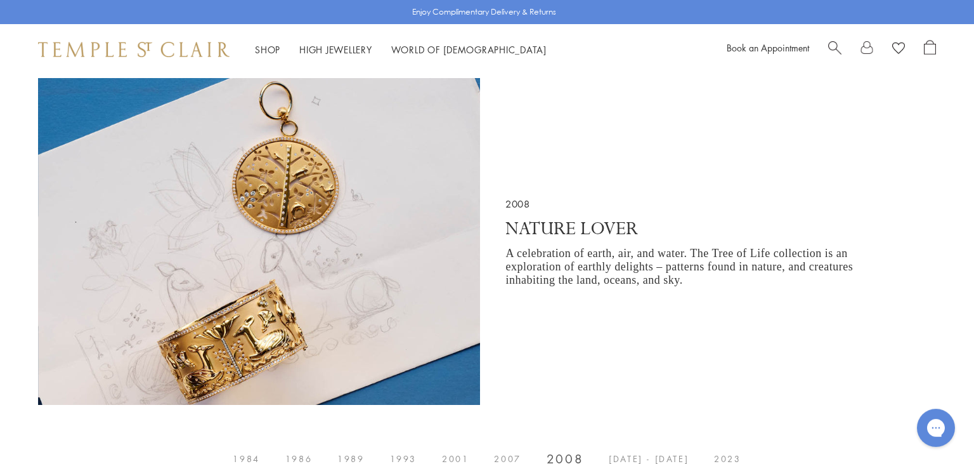
scroll to position [527, 0]
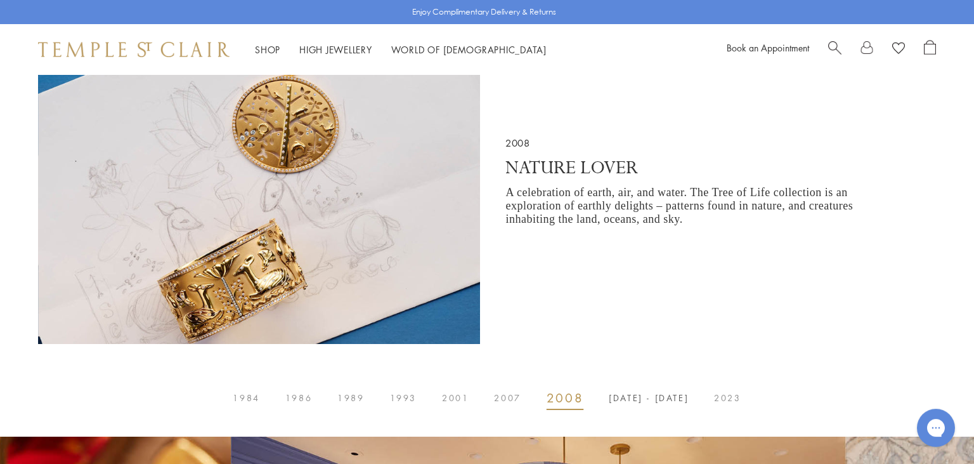
click at [623, 398] on span "[DATE] - [DATE]" at bounding box center [649, 398] width 80 height 0
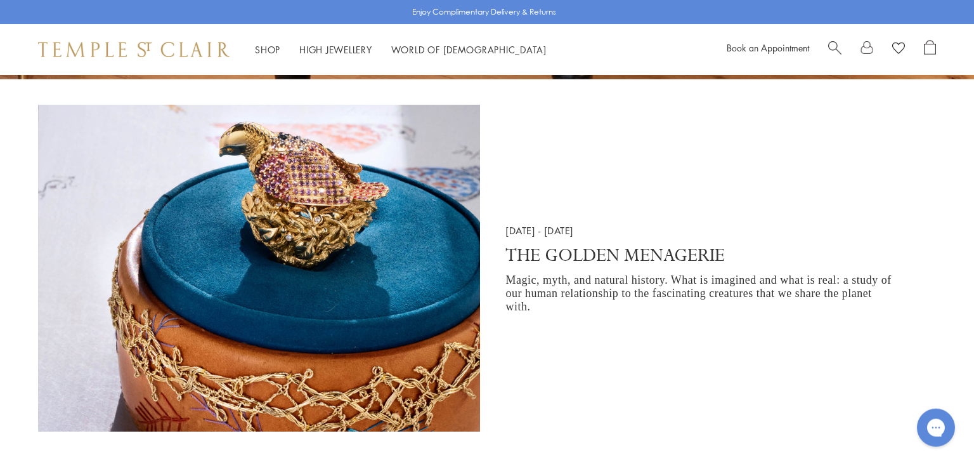
scroll to position [506, 0]
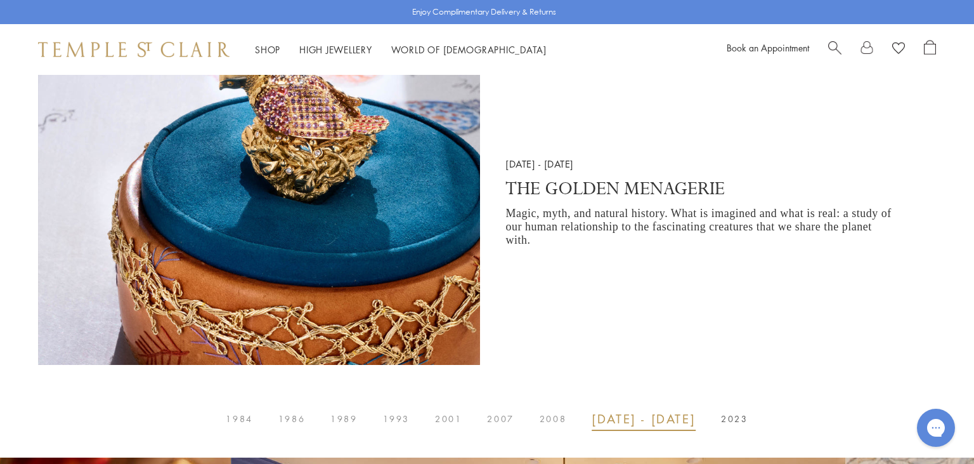
click at [737, 419] on span "2023" at bounding box center [734, 419] width 27 height 0
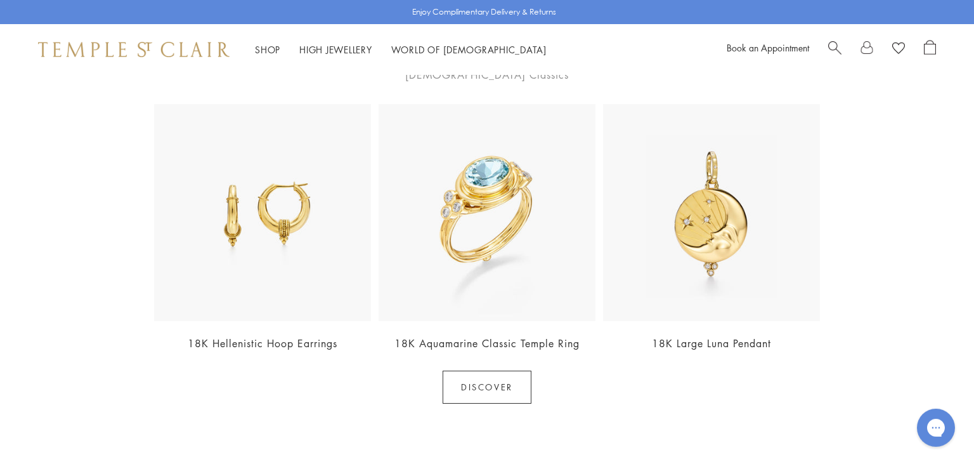
scroll to position [1442, 0]
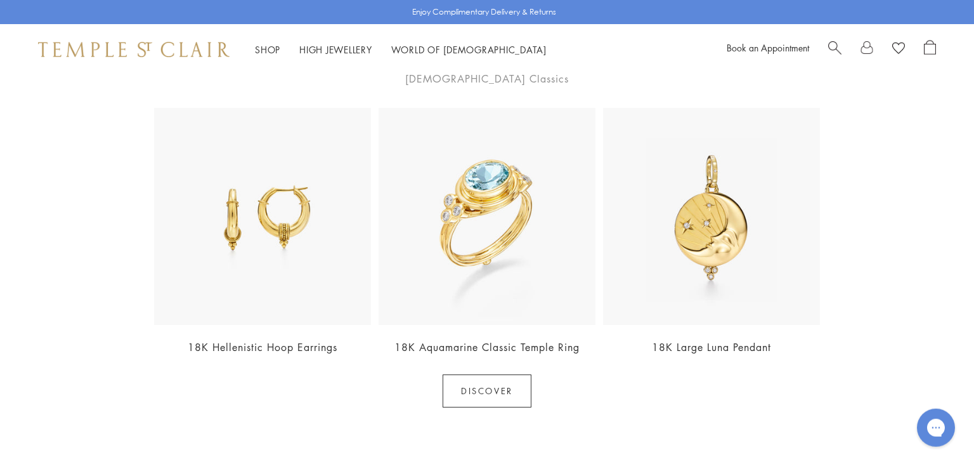
click at [466, 212] on img at bounding box center [487, 216] width 217 height 217
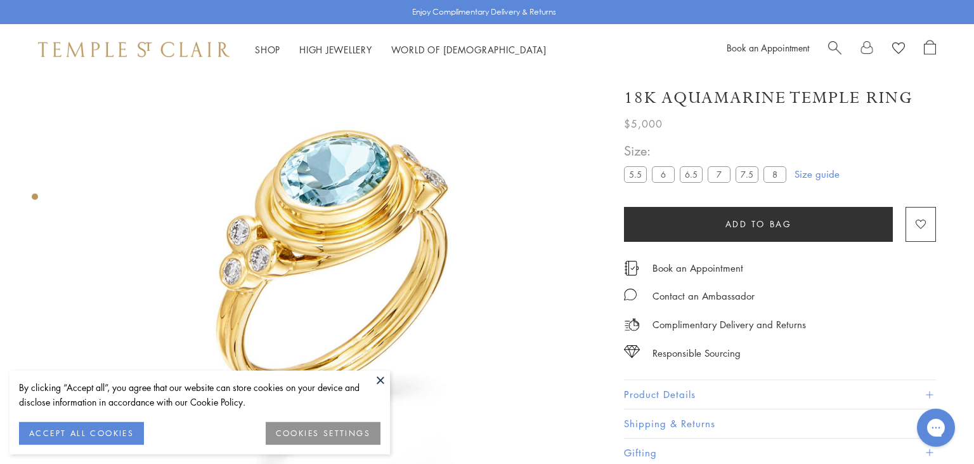
scroll to position [75, 0]
click at [376, 378] on button at bounding box center [380, 379] width 19 height 19
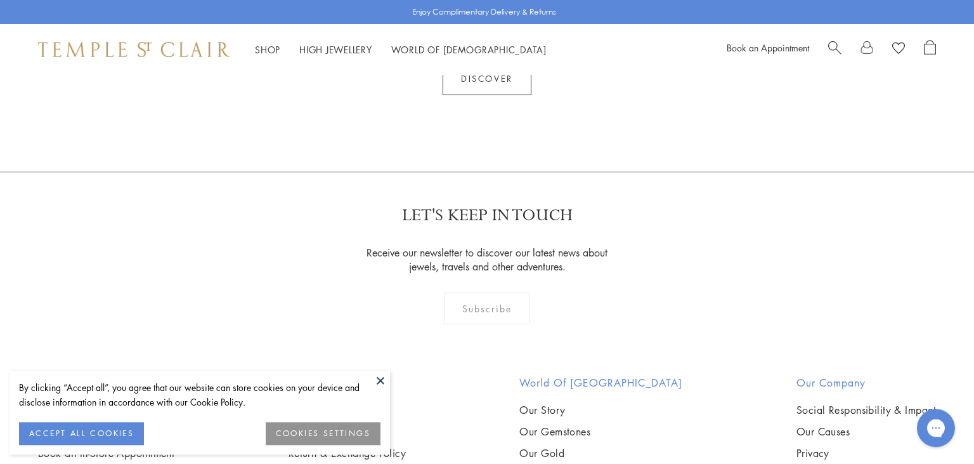
scroll to position [1754, 0]
click at [383, 377] on button at bounding box center [380, 379] width 19 height 19
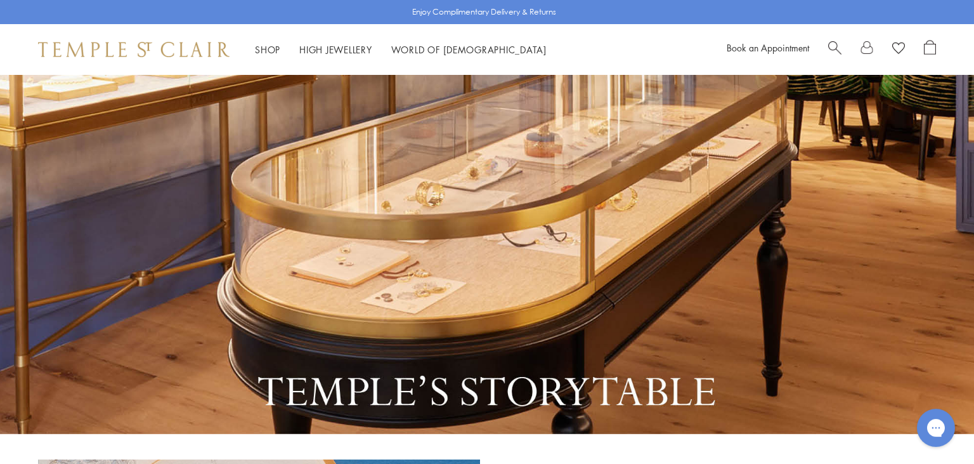
scroll to position [0, 0]
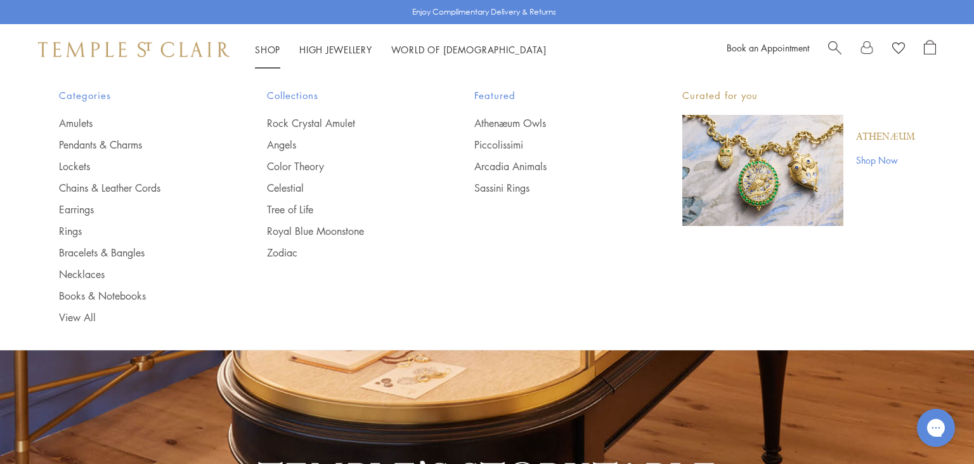
click at [731, 166] on img "Main navigation" at bounding box center [762, 170] width 161 height 111
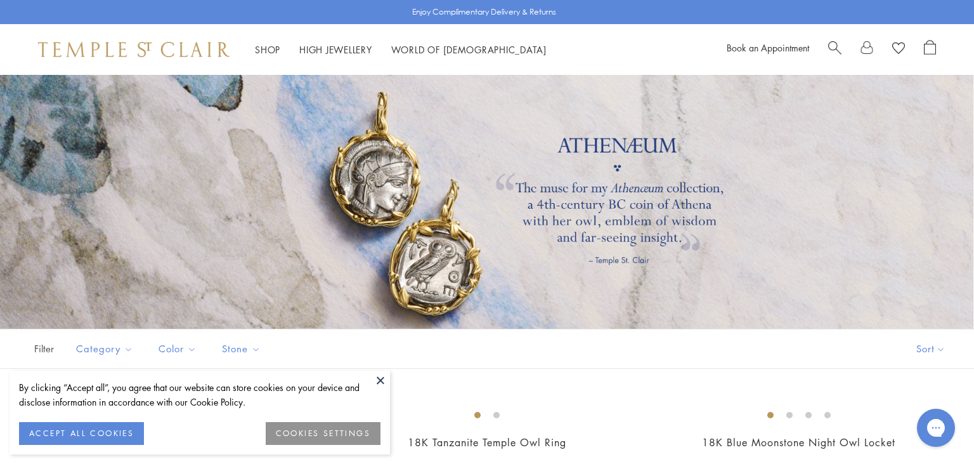
click at [383, 382] on button at bounding box center [380, 379] width 19 height 19
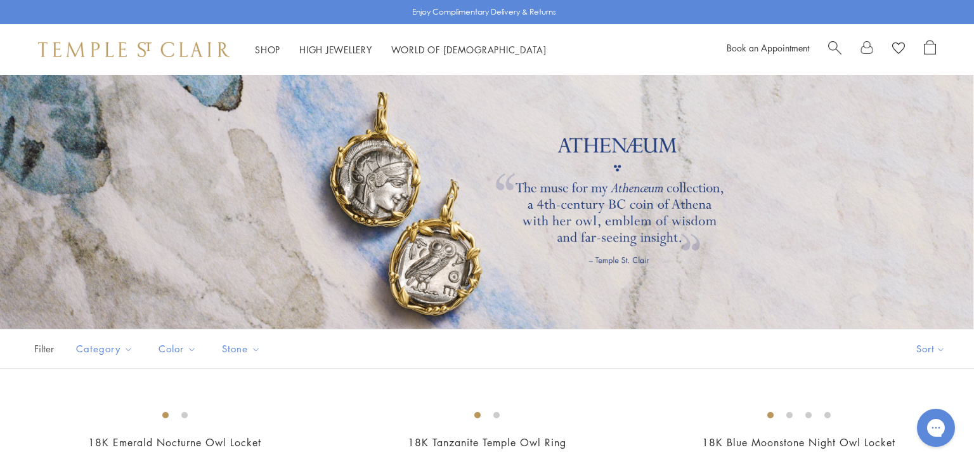
click at [86, 50] on img at bounding box center [134, 49] width 192 height 15
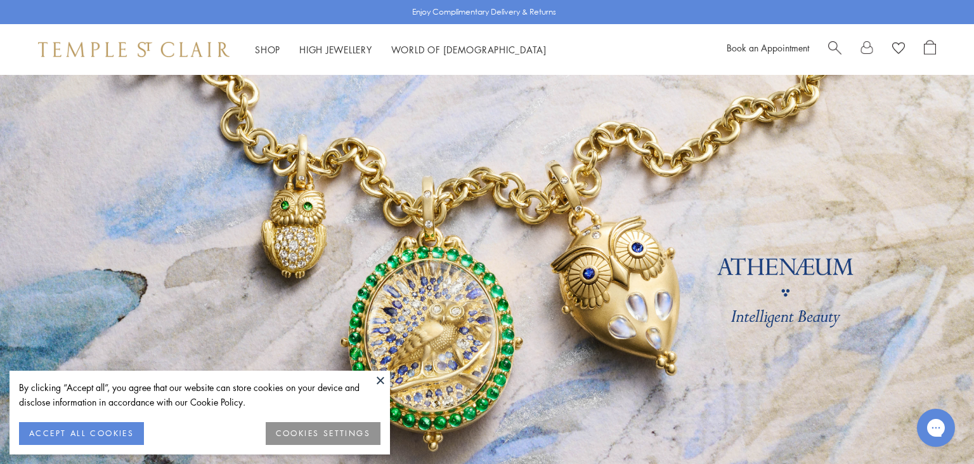
click at [378, 377] on button at bounding box center [380, 379] width 19 height 19
click at [376, 382] on button at bounding box center [380, 379] width 19 height 19
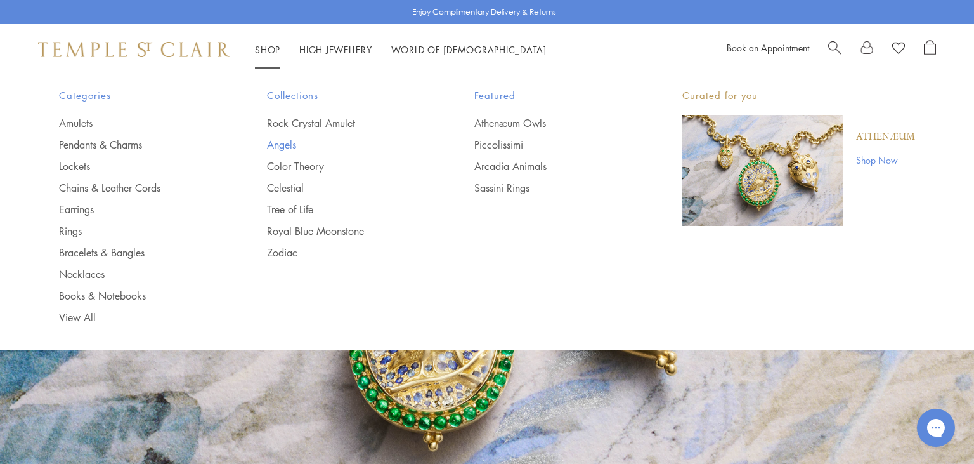
click at [273, 145] on link "Angels" at bounding box center [345, 145] width 157 height 14
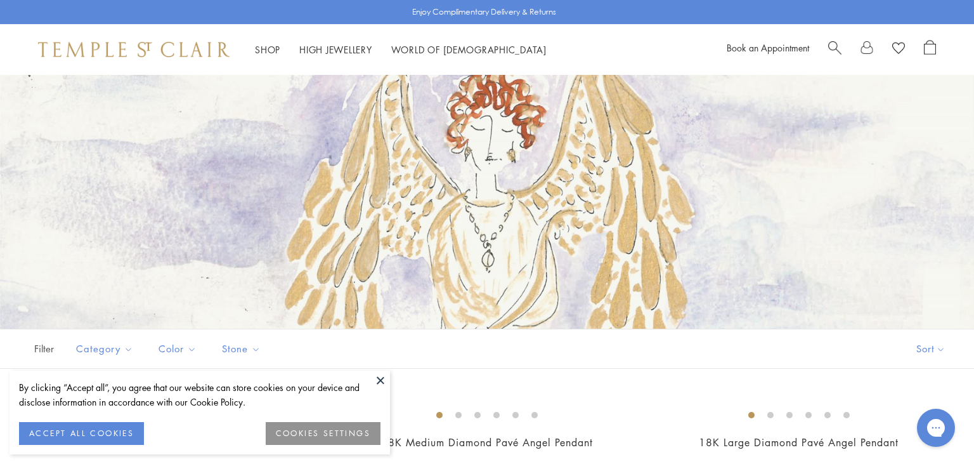
click at [378, 382] on button at bounding box center [380, 379] width 19 height 19
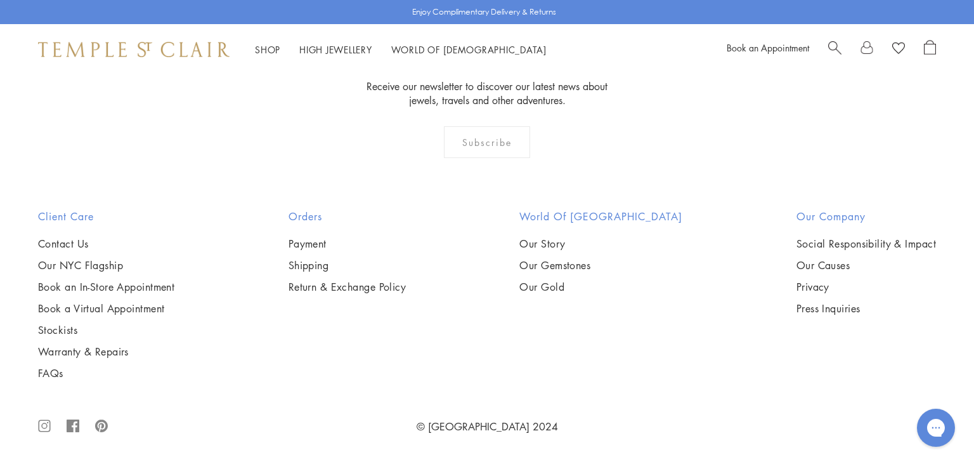
scroll to position [1928, 0]
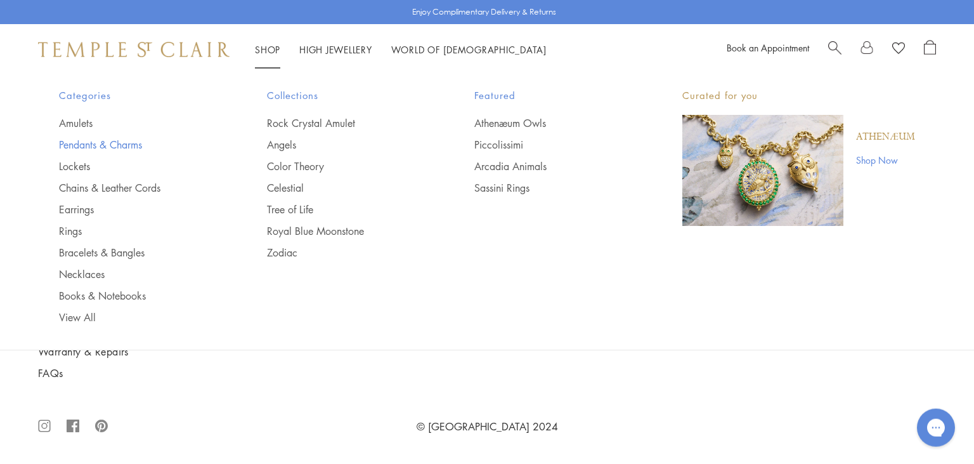
click at [74, 147] on link "Pendants & Charms" at bounding box center [137, 145] width 157 height 14
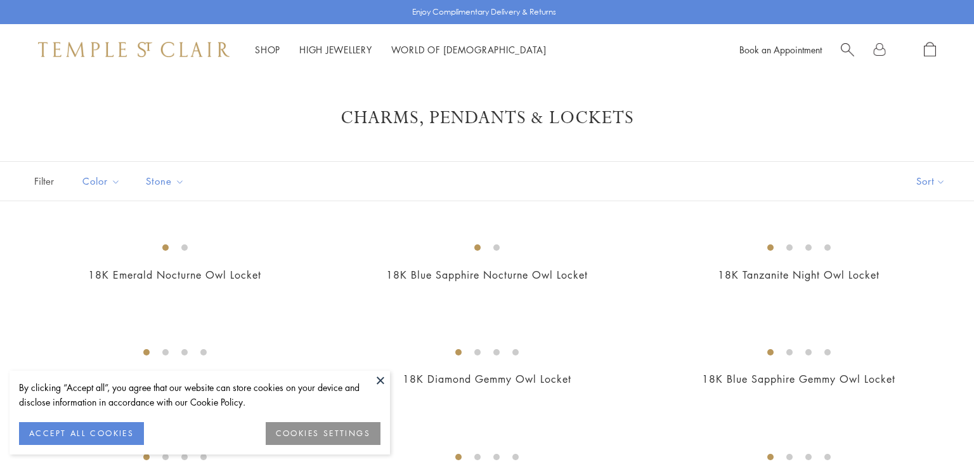
click at [383, 387] on button at bounding box center [380, 379] width 19 height 19
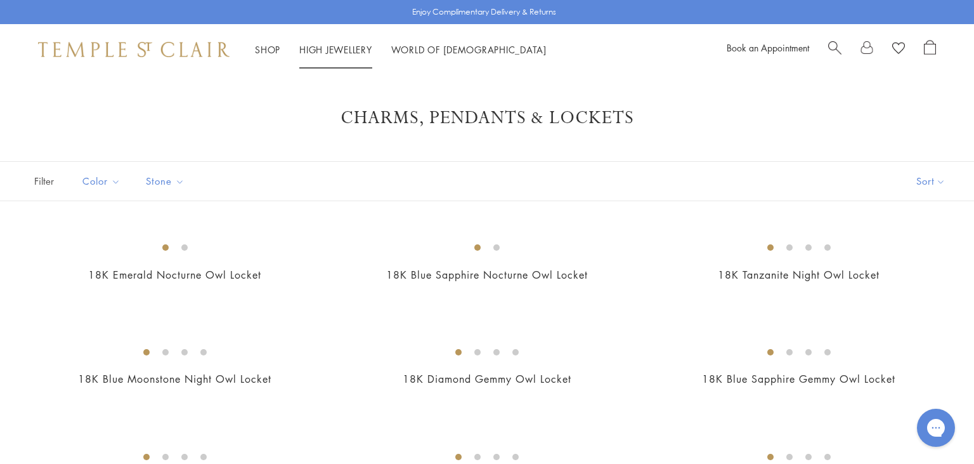
click at [308, 45] on li "High Jewellery High Jewellery" at bounding box center [335, 50] width 73 height 16
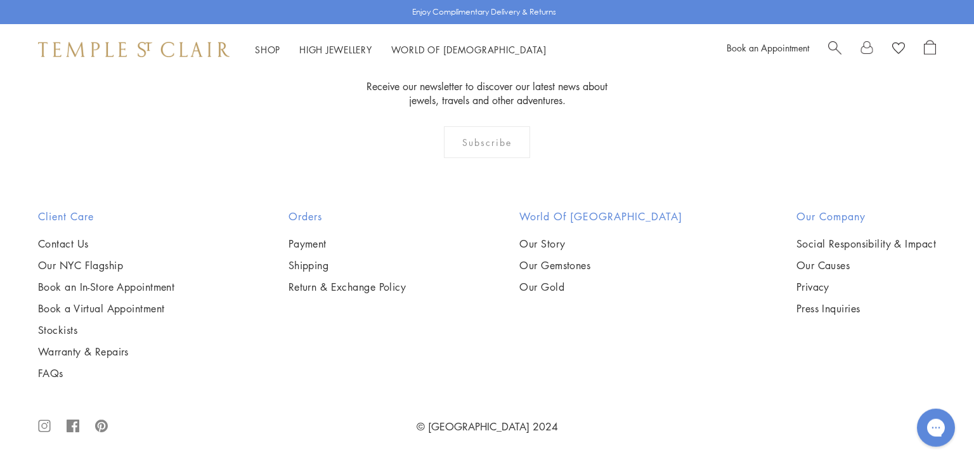
scroll to position [8476, 0]
click at [58, 329] on link "Stockists" at bounding box center [106, 330] width 136 height 14
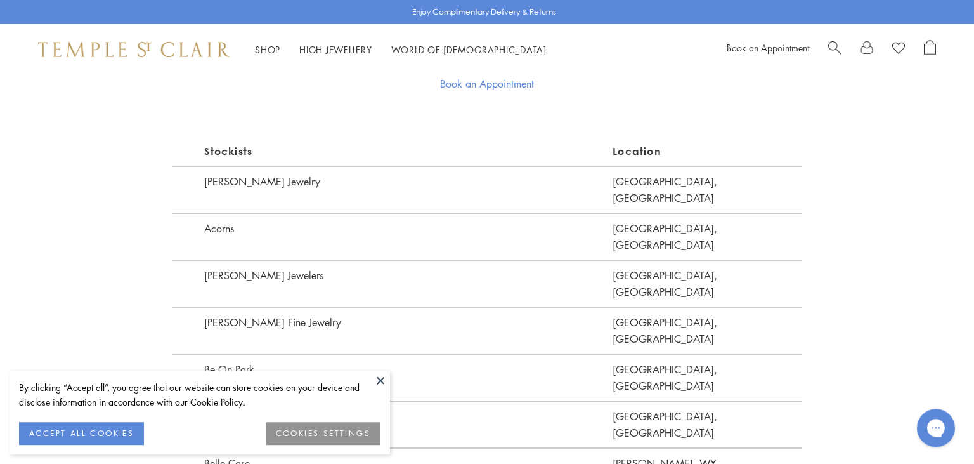
click at [375, 379] on button at bounding box center [380, 379] width 19 height 19
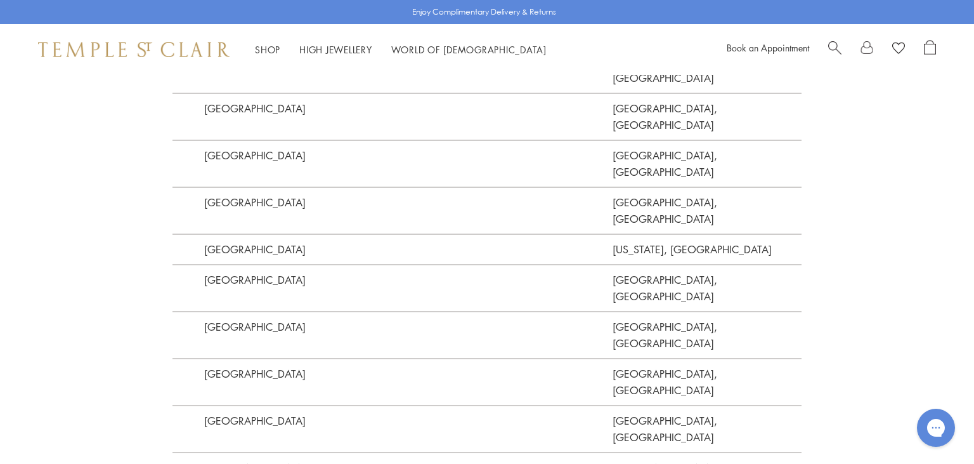
scroll to position [3583, 0]
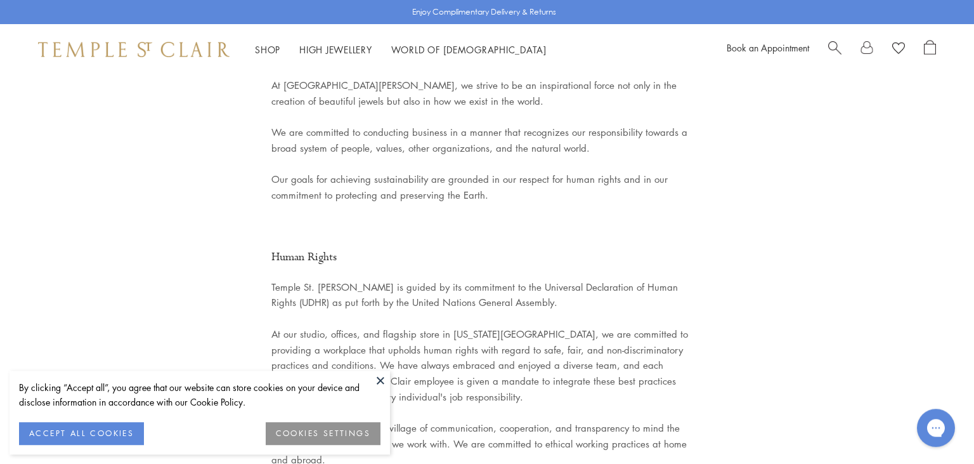
click at [382, 379] on button at bounding box center [380, 379] width 19 height 19
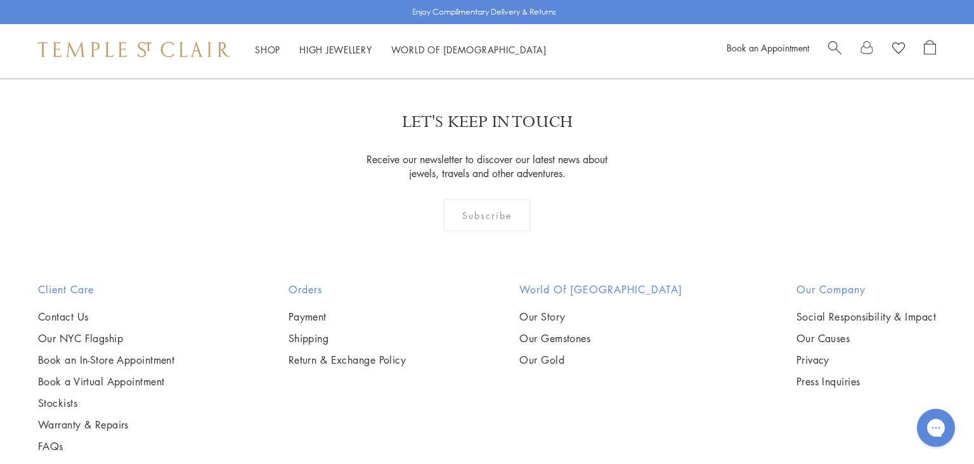
scroll to position [3199, 0]
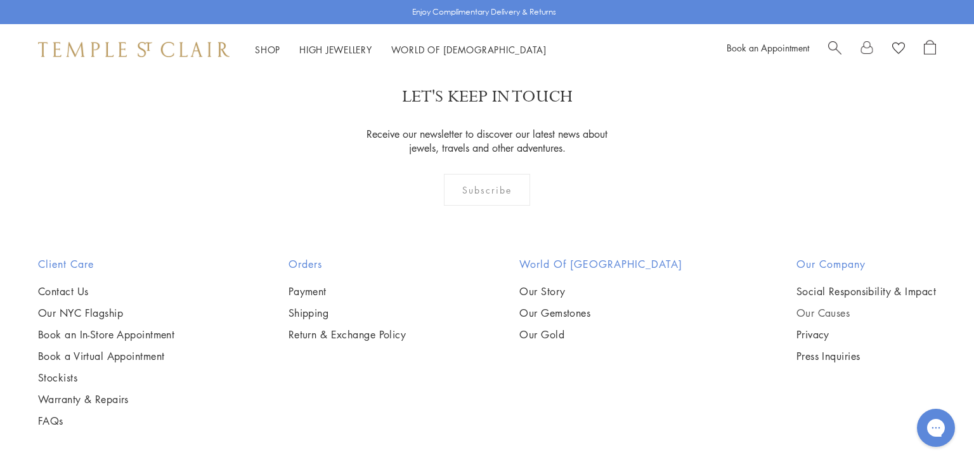
click at [810, 306] on link "Our Causes" at bounding box center [867, 313] width 140 height 14
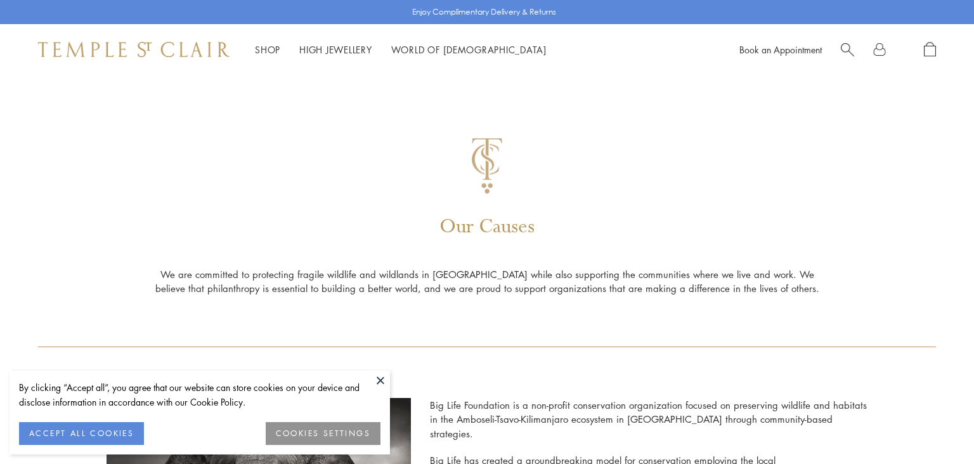
click at [382, 382] on button at bounding box center [380, 379] width 19 height 19
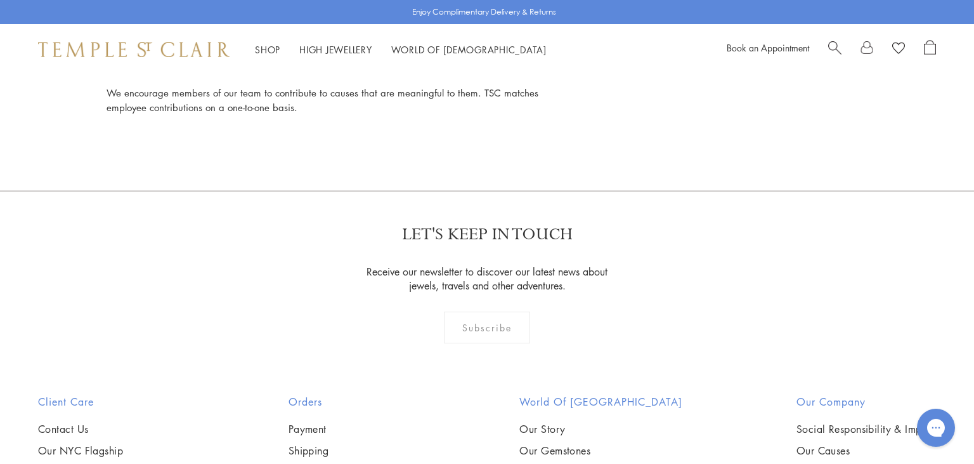
scroll to position [2907, 0]
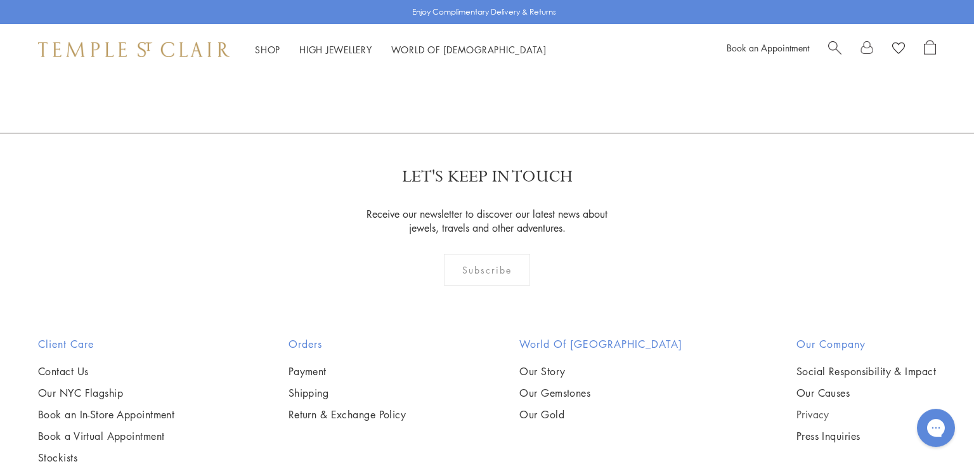
click at [807, 407] on link "Privacy" at bounding box center [867, 414] width 140 height 14
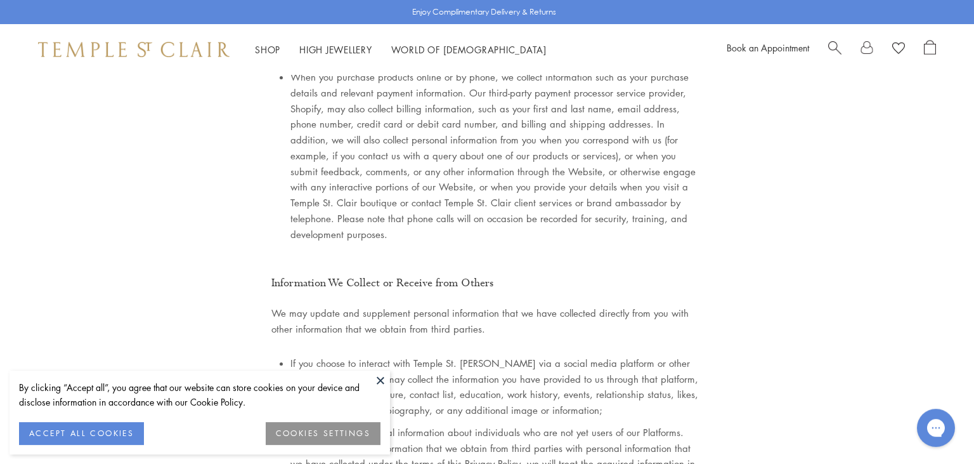
click at [381, 376] on button at bounding box center [380, 379] width 19 height 19
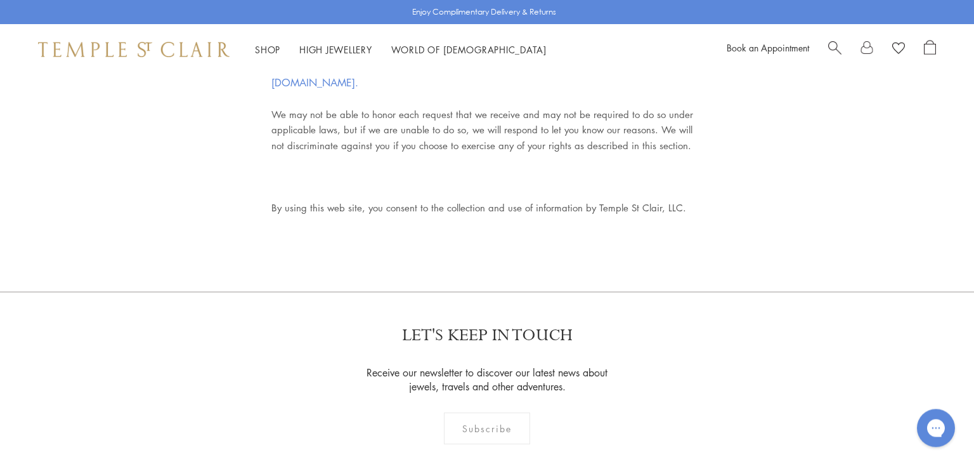
scroll to position [7958, 0]
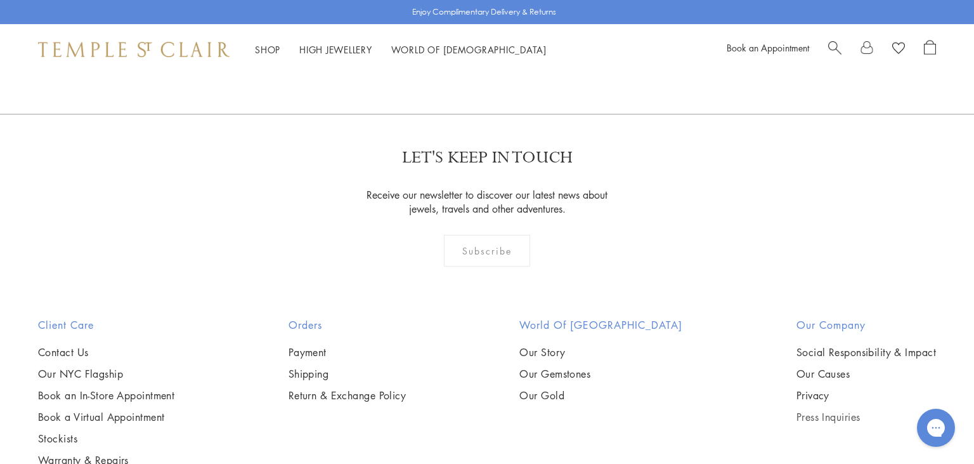
click at [838, 410] on link "Press Inquiries" at bounding box center [867, 417] width 140 height 14
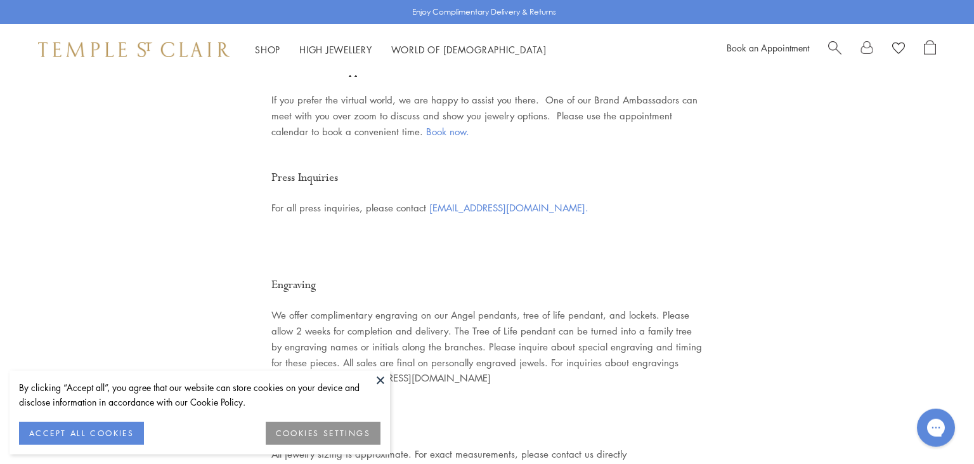
click at [380, 376] on button at bounding box center [380, 379] width 19 height 19
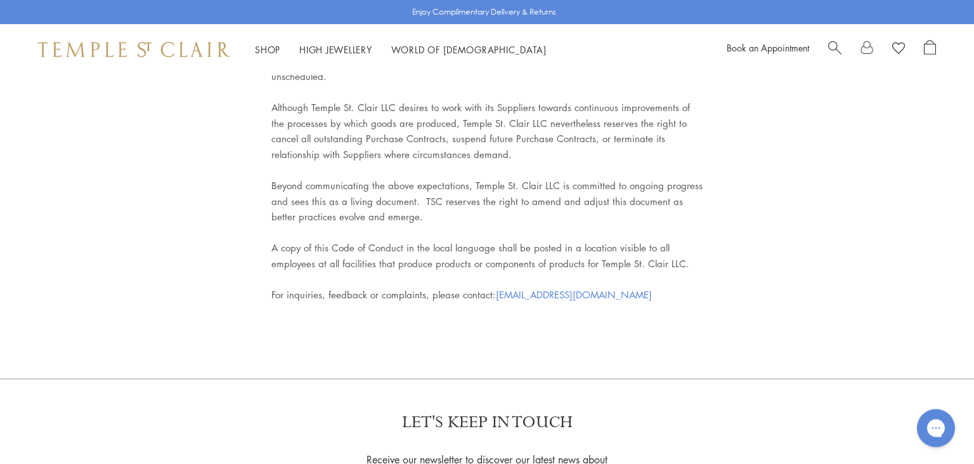
scroll to position [5837, 0]
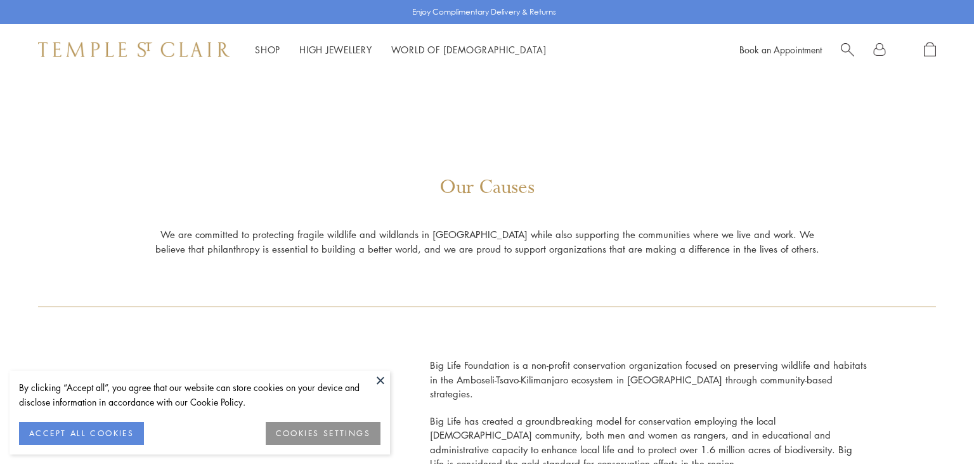
click at [374, 385] on button at bounding box center [380, 379] width 19 height 19
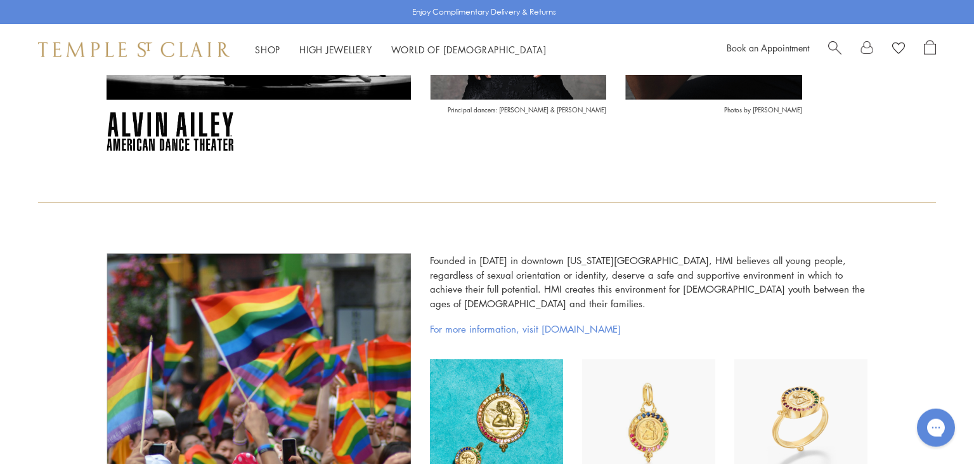
scroll to position [1168, 0]
